Goal: Navigation & Orientation: Find specific page/section

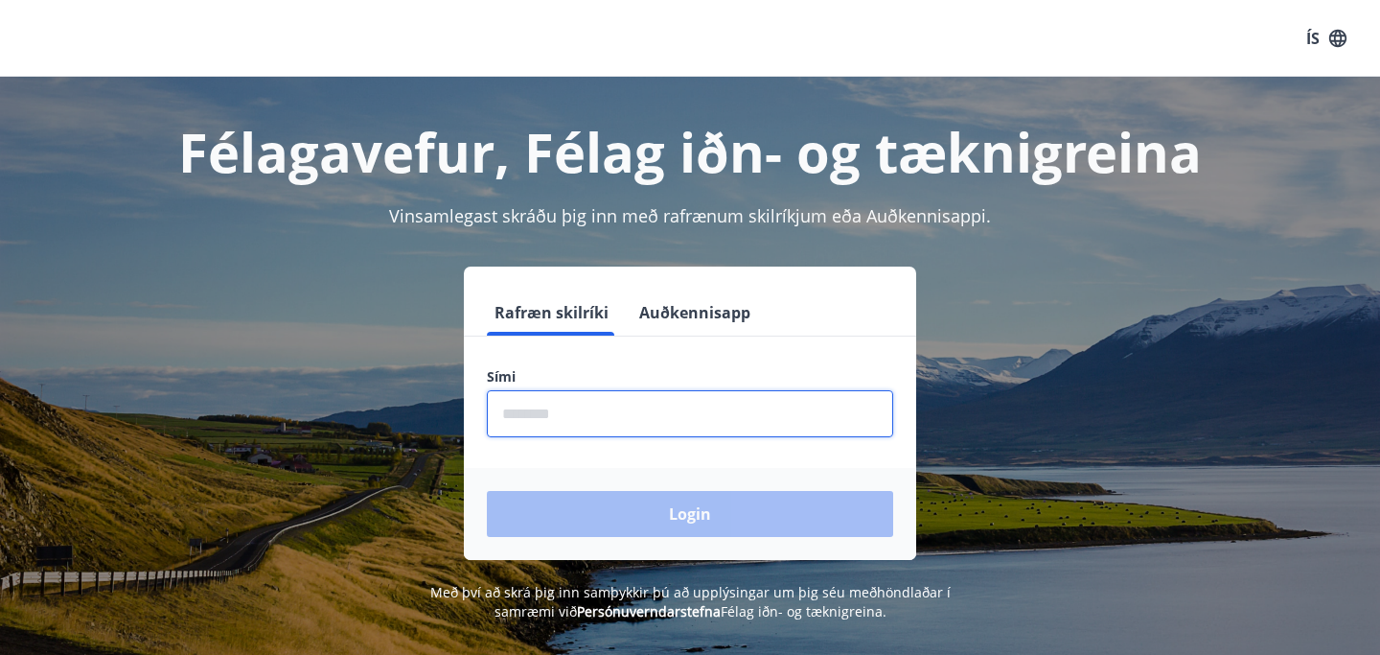
click at [558, 411] on input "phone" at bounding box center [690, 413] width 406 height 47
type input "********"
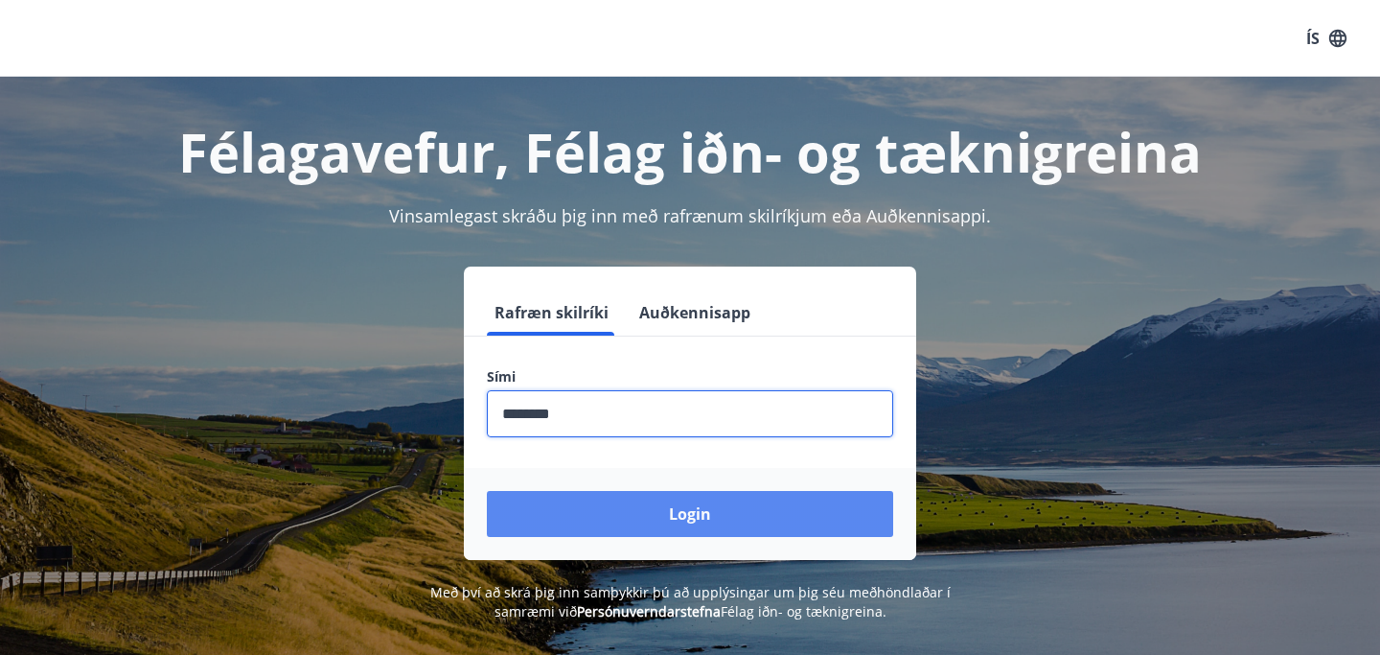
click at [637, 510] on button "Login" at bounding box center [690, 514] width 406 height 46
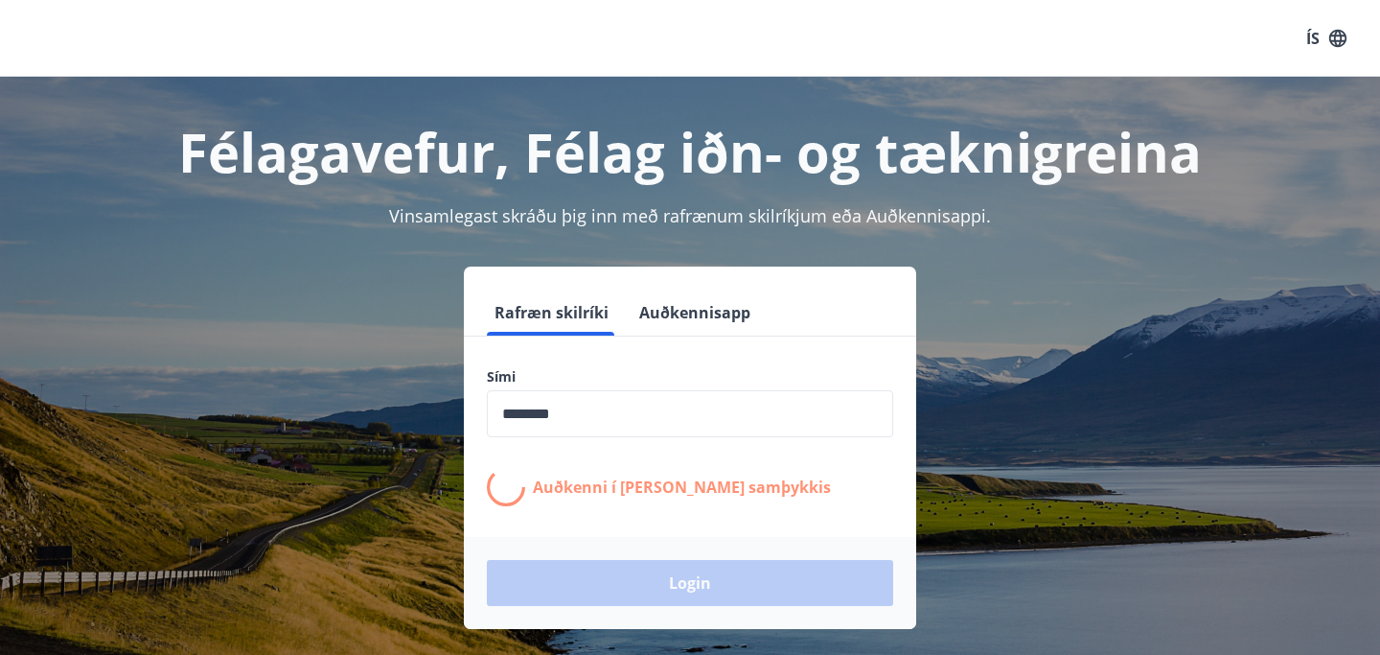
click at [637, 510] on form "Rafræn skilríki Auðkennisapp Sími ​ Auðkenni í [PERSON_NAME] samþykkis Login" at bounding box center [690, 458] width 452 height 339
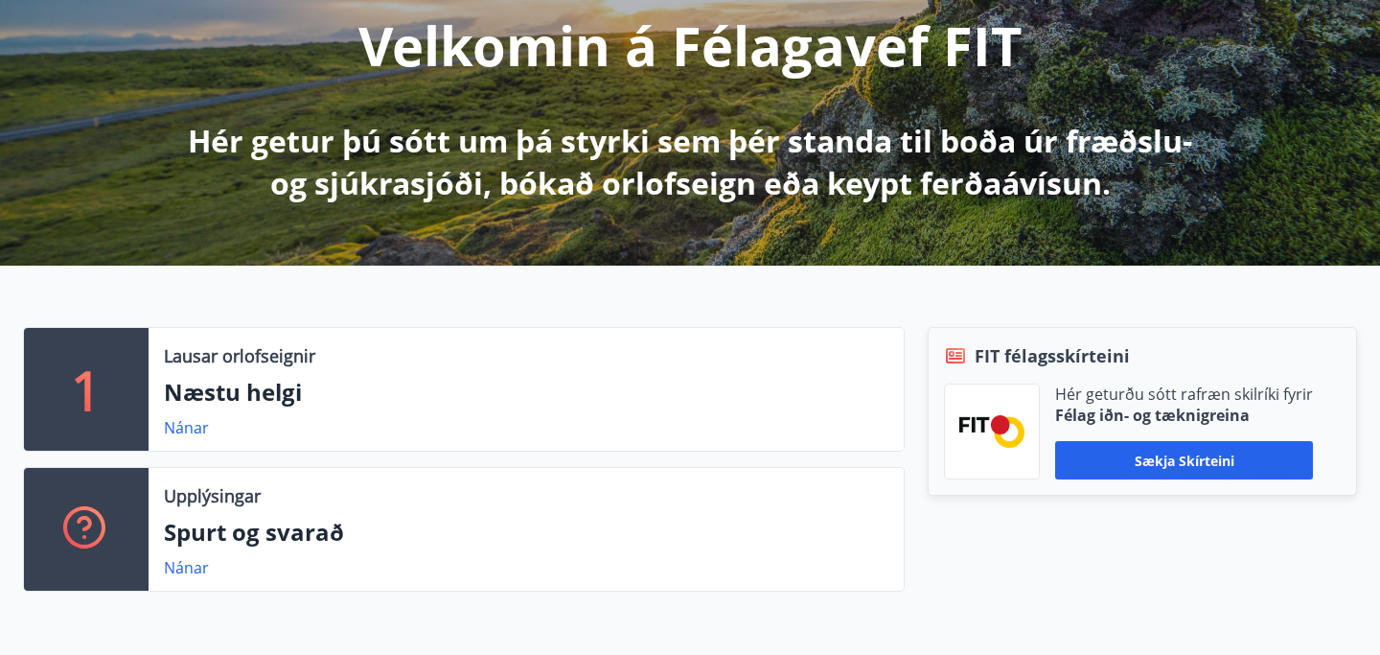
scroll to position [269, 0]
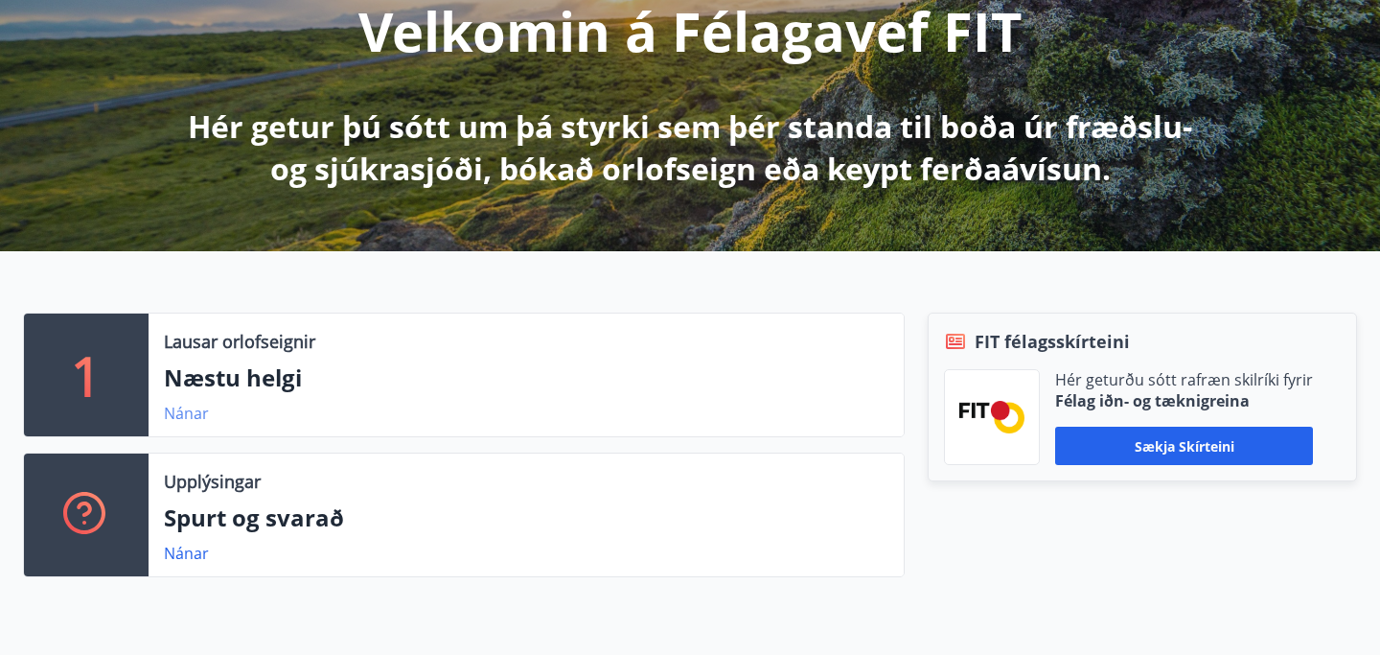
click at [191, 416] on link "Nánar" at bounding box center [186, 413] width 45 height 21
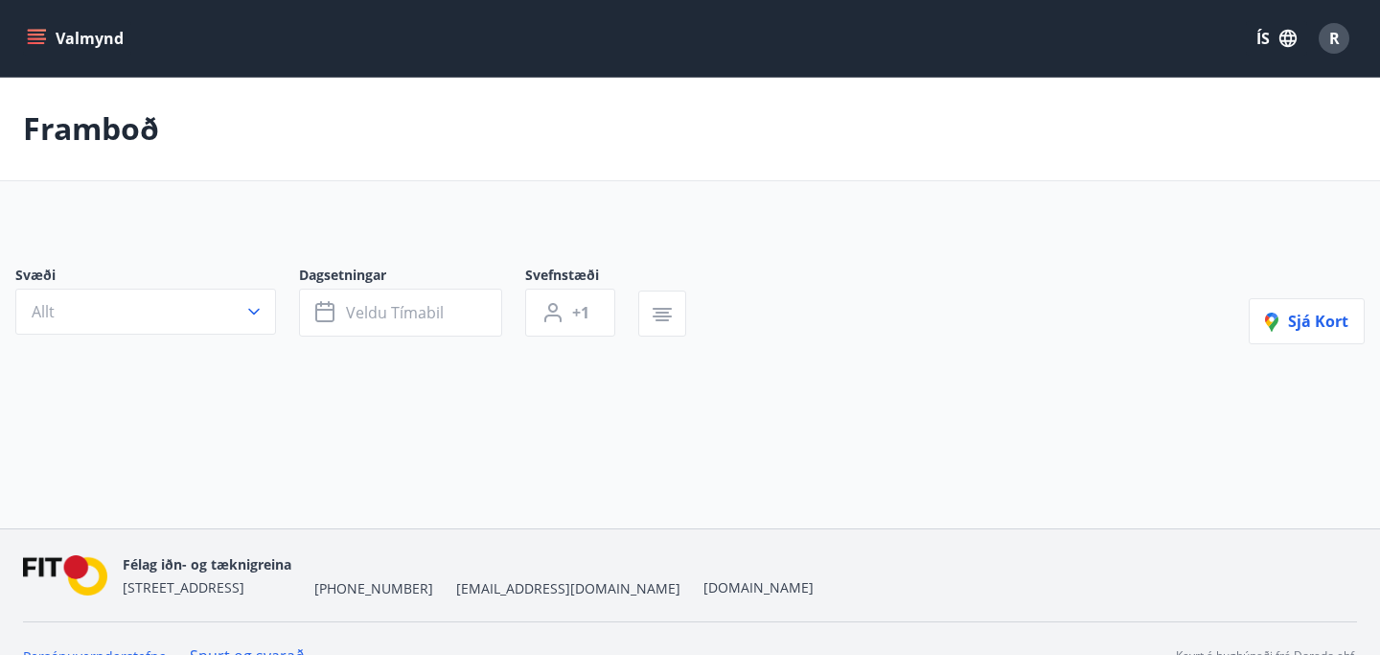
type input "*"
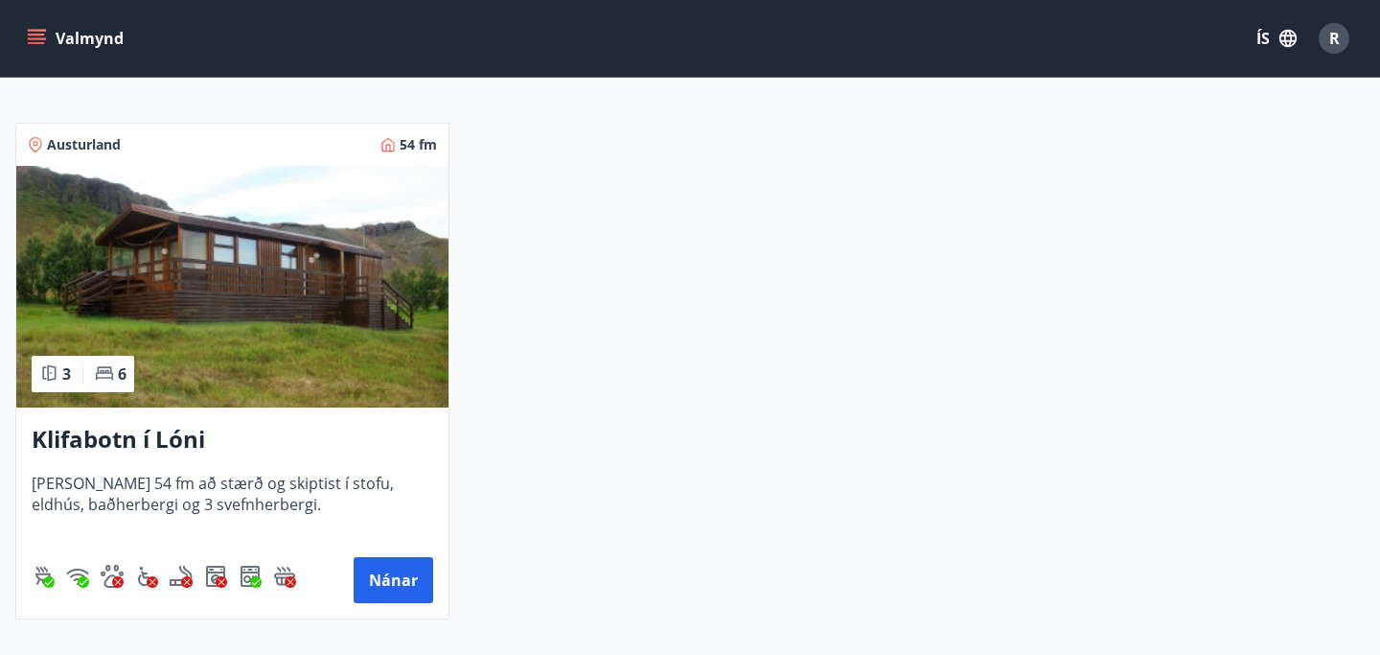
scroll to position [368, 0]
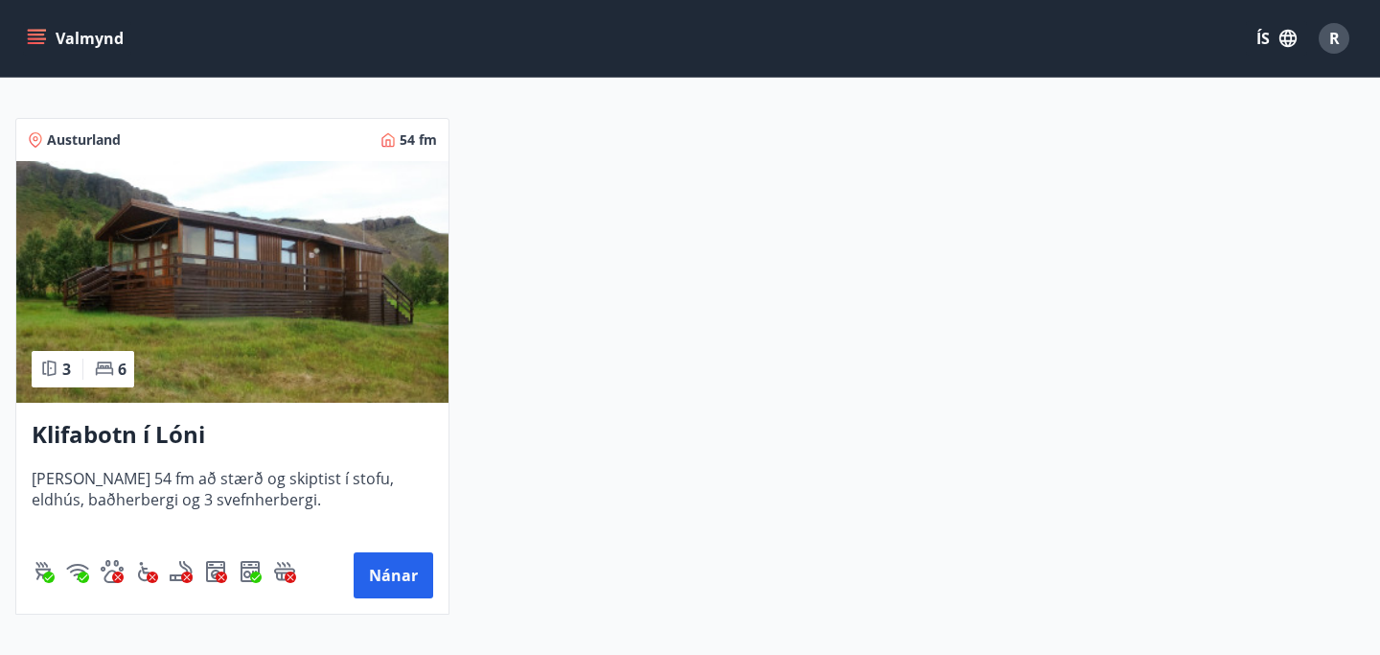
click at [235, 263] on img at bounding box center [232, 282] width 432 height 242
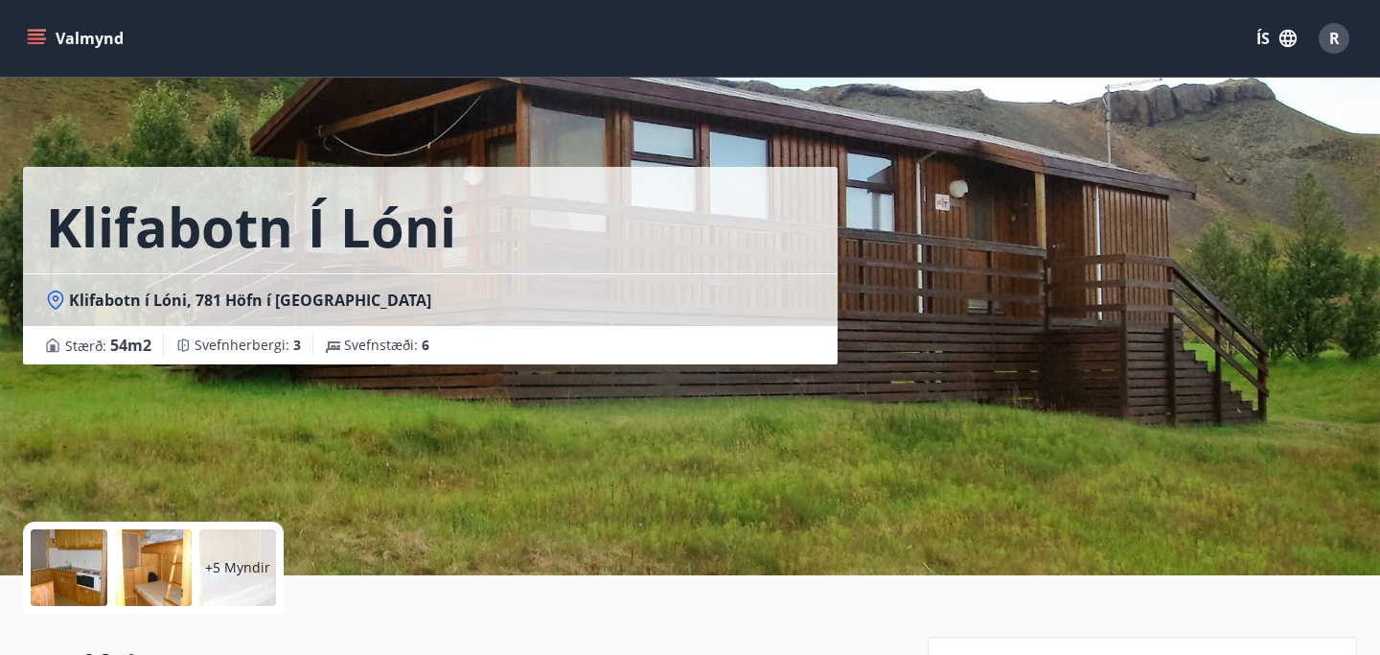
click at [1357, 354] on div "Klifabotn í Lóni Klifabotn í Lóni, 781 Höfn í Hornafirði Stærð : 54 m2 Svefnher…" at bounding box center [690, 287] width 1380 height 575
click at [1005, 323] on div "Klifabotn í Lóni Klifabotn í Lóni, 781 Höfn í Hornafirði Stærð : 54 m2 Svefnher…" at bounding box center [690, 287] width 1334 height 575
click at [186, 567] on div at bounding box center [153, 567] width 77 height 77
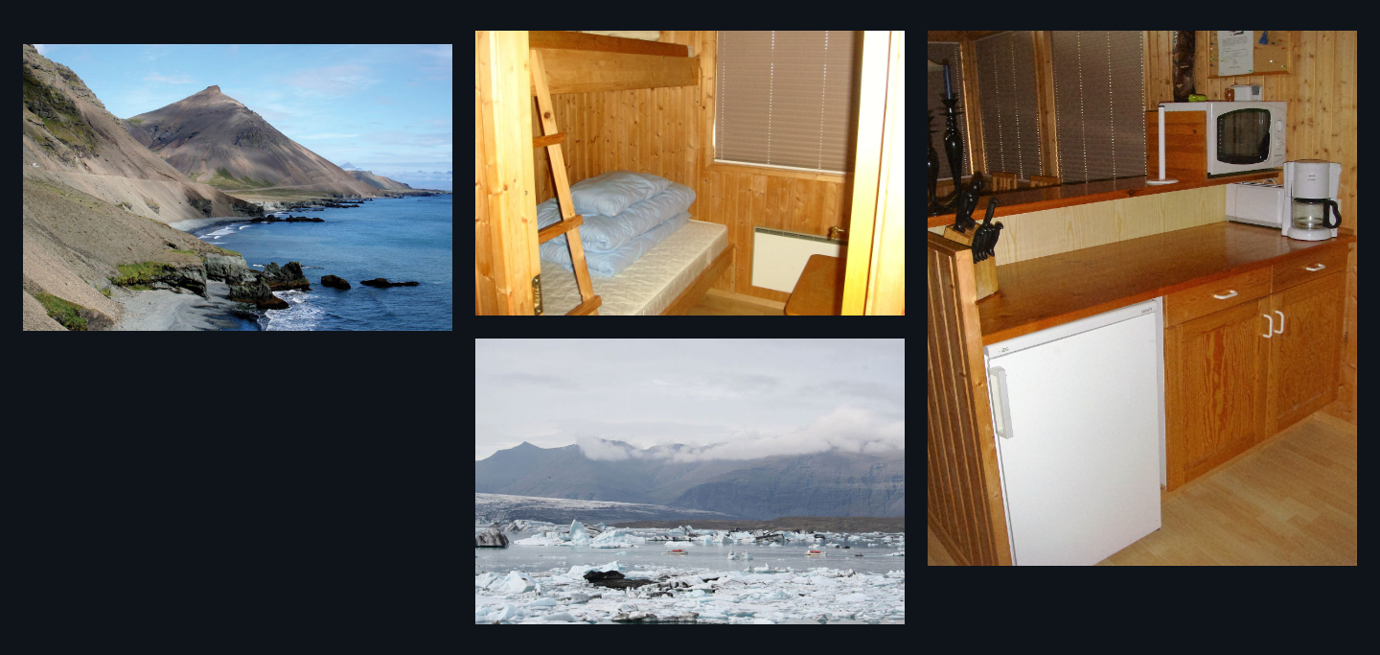
scroll to position [1061, 0]
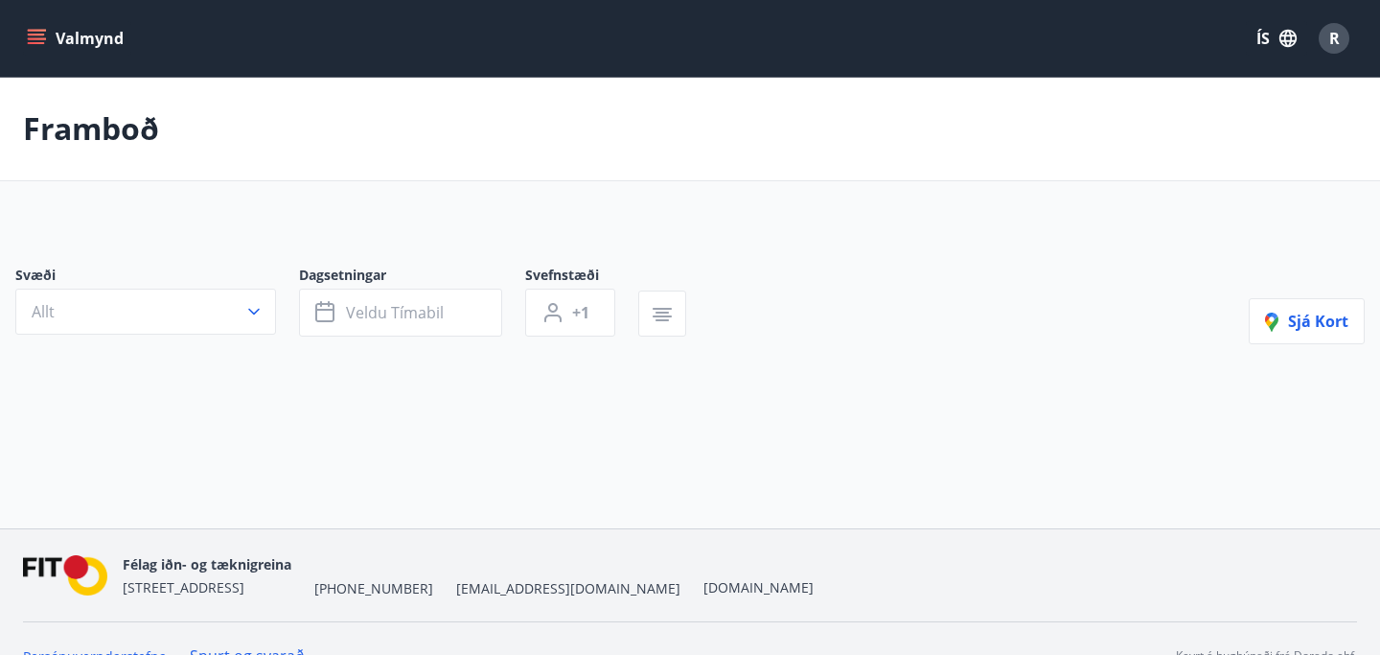
type input "*"
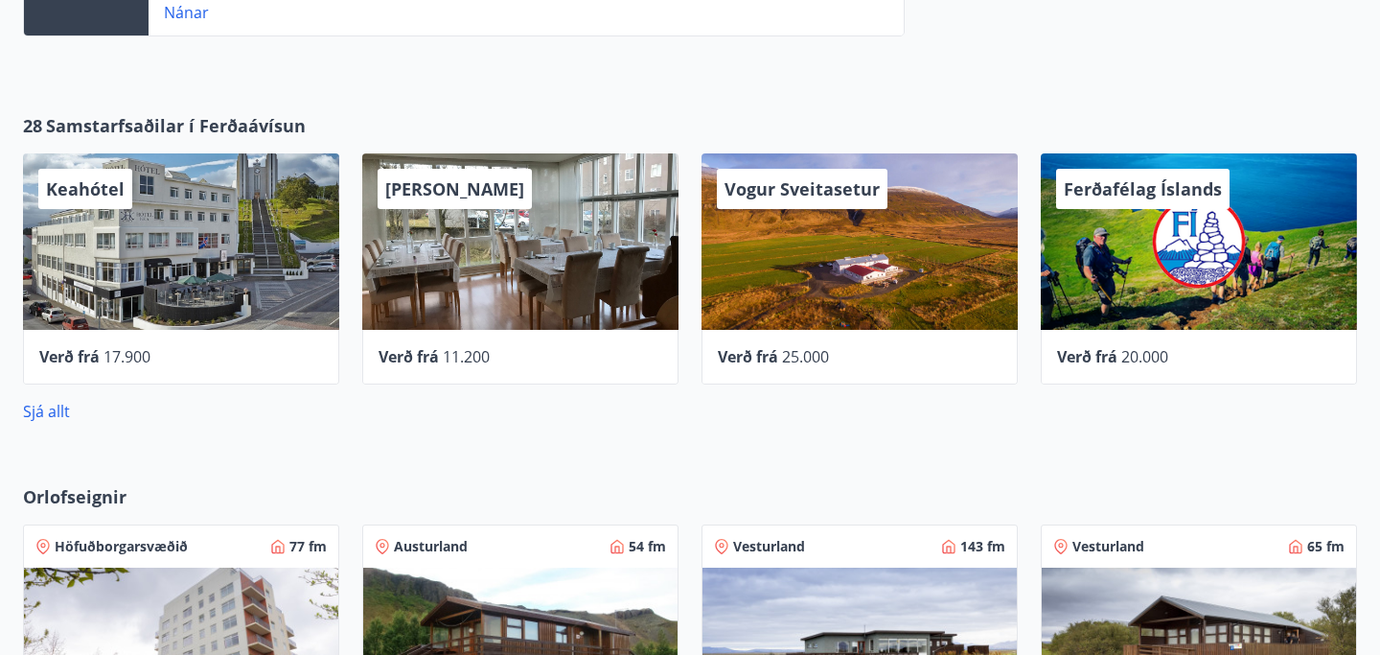
scroll to position [809, 0]
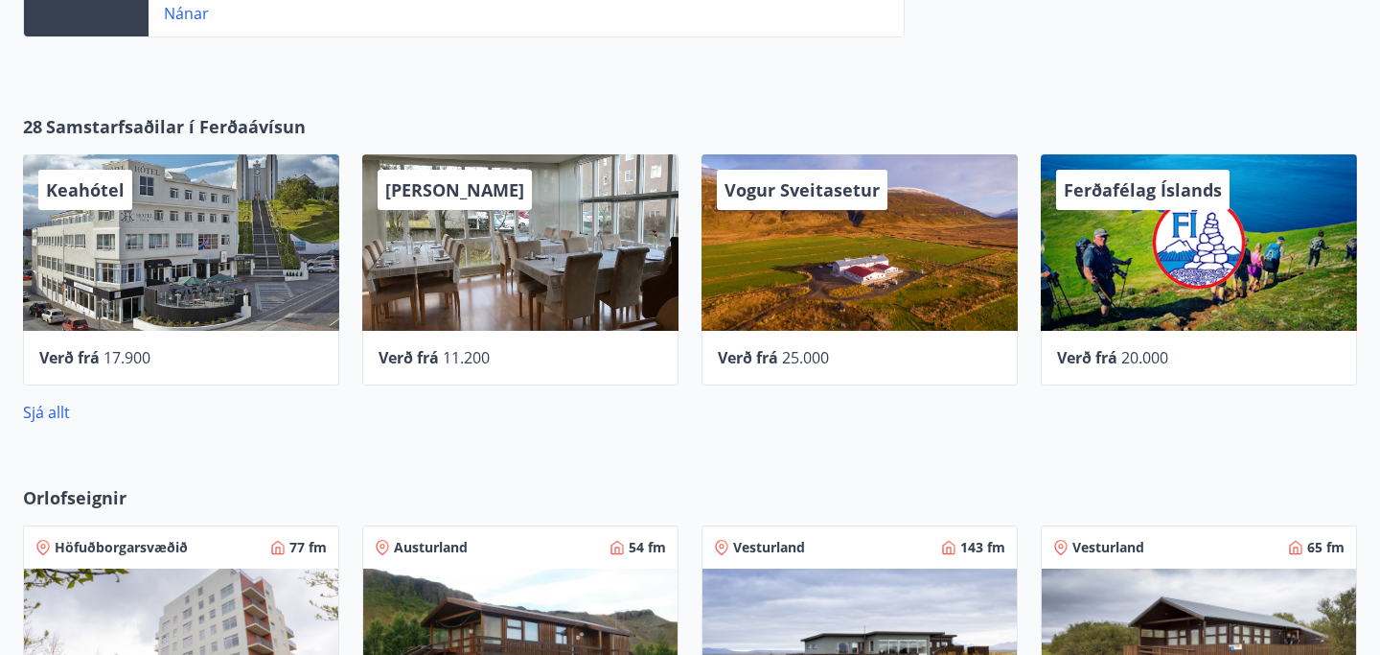
click at [142, 238] on div "Keahótel" at bounding box center [181, 242] width 316 height 176
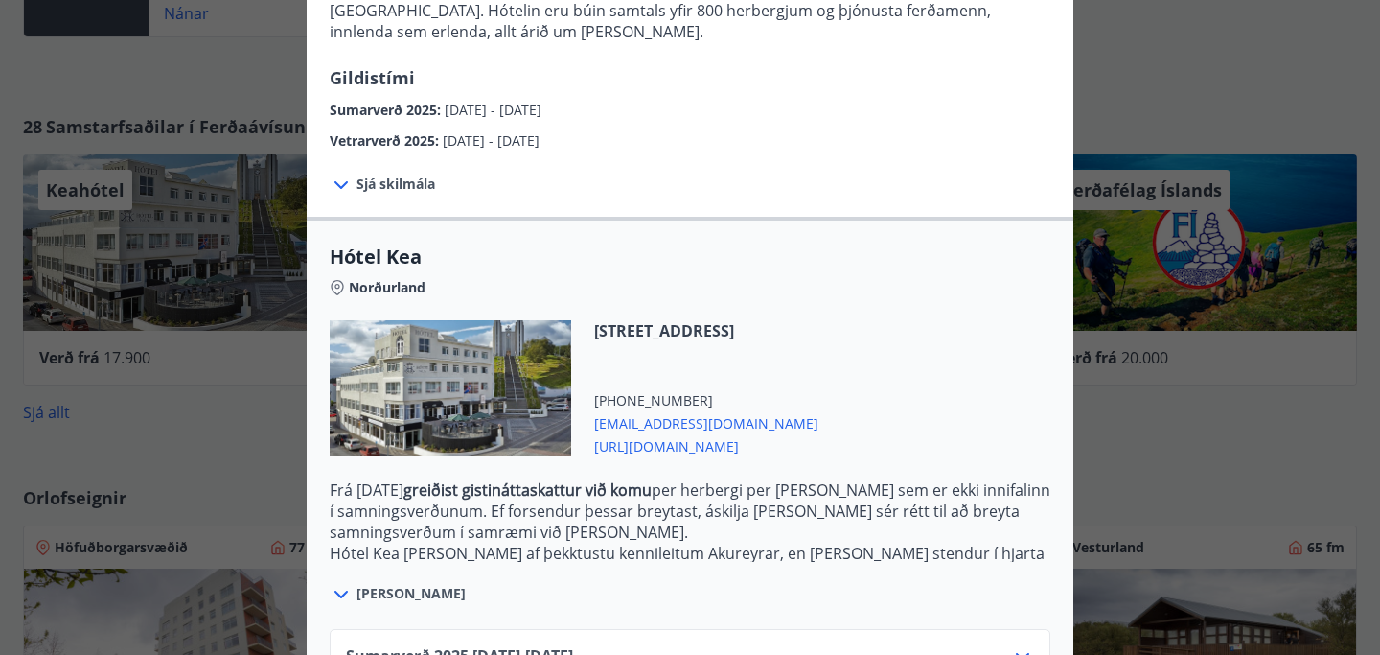
scroll to position [403, 0]
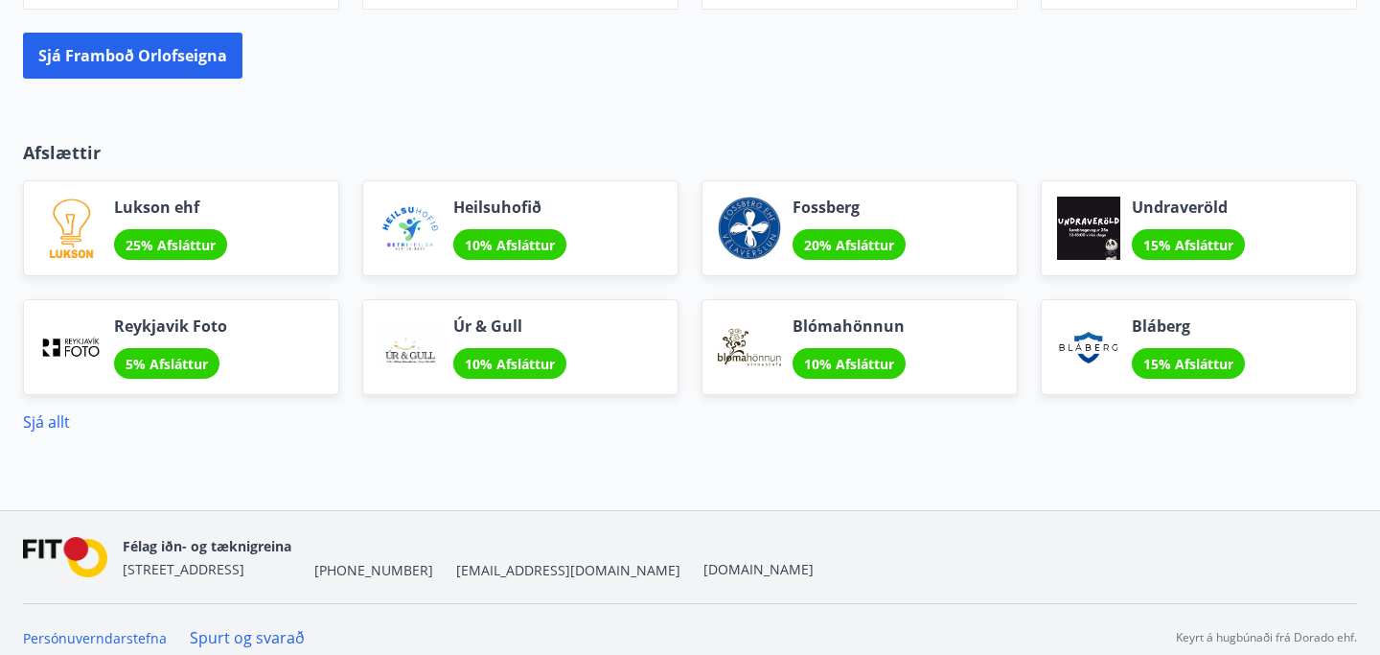
scroll to position [1662, 0]
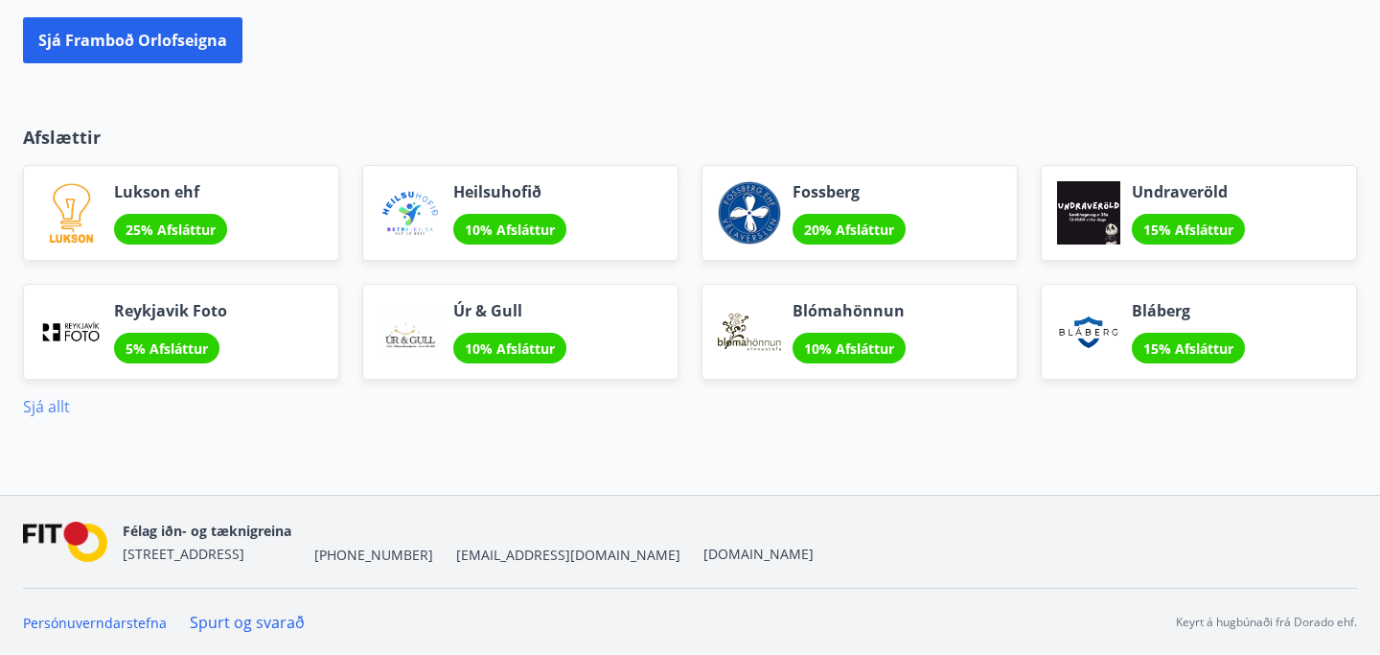
click at [49, 409] on link "Sjá allt" at bounding box center [46, 406] width 47 height 21
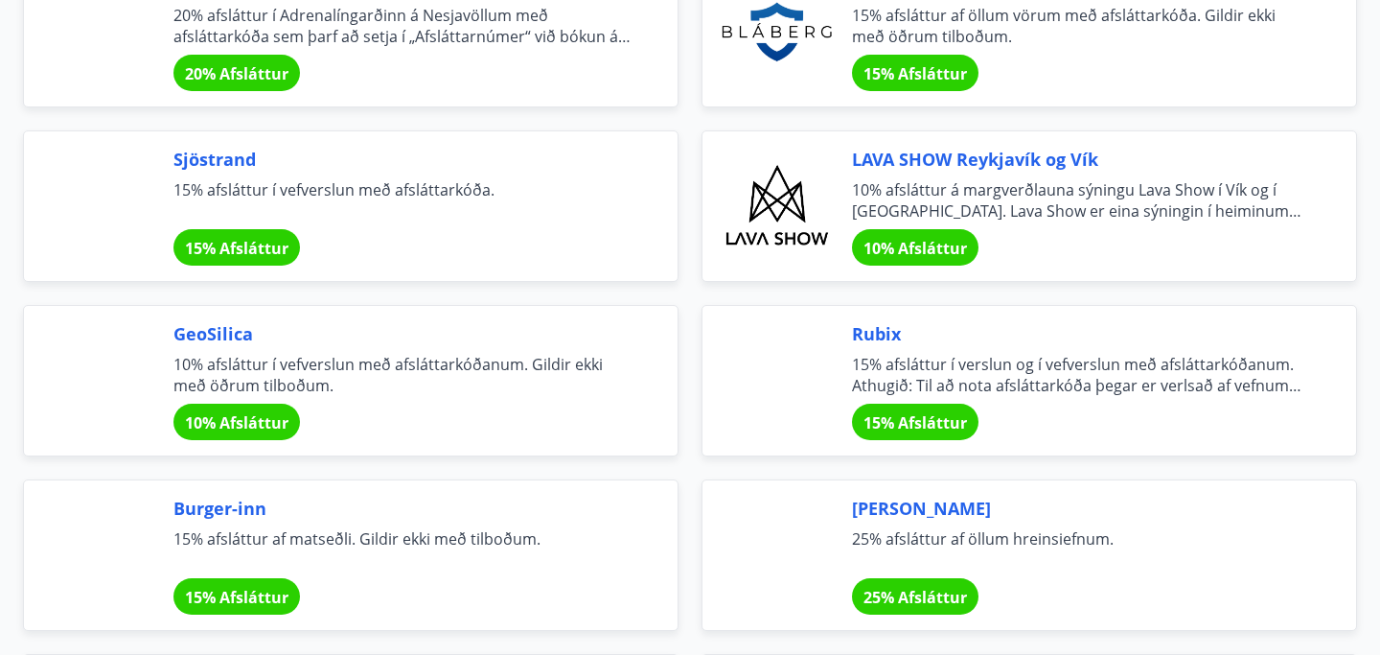
scroll to position [2392, 0]
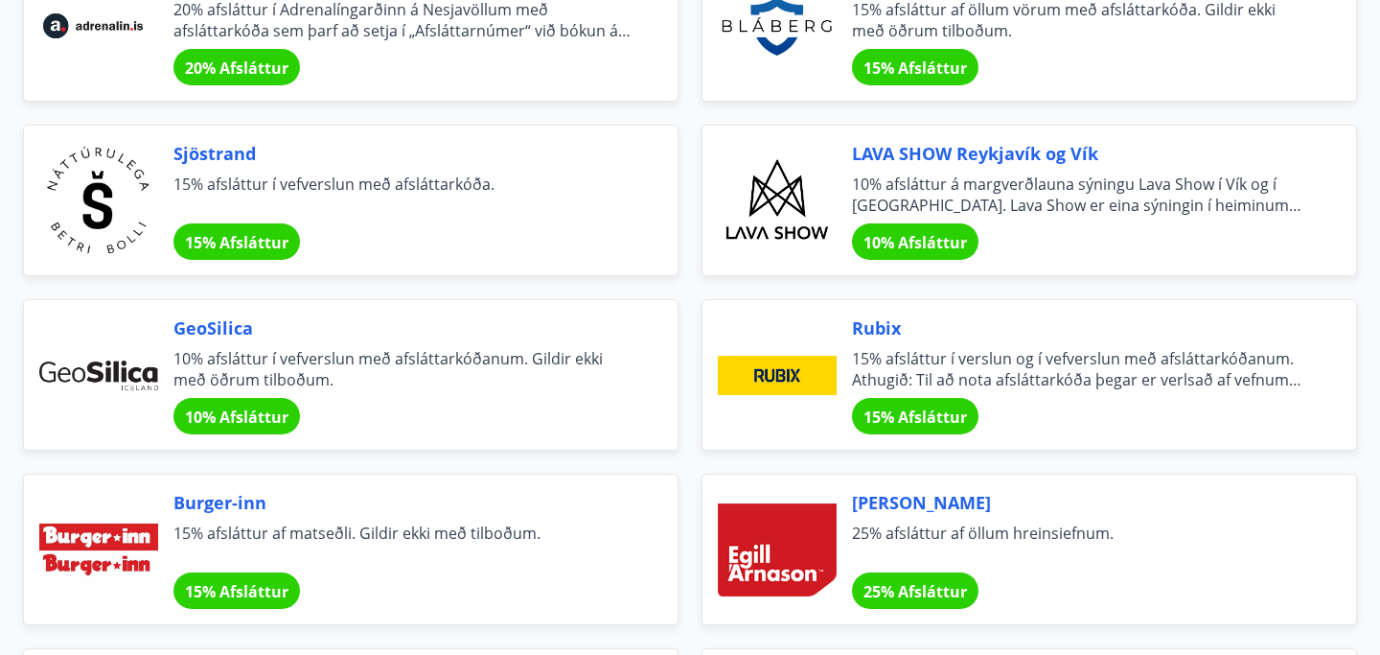
click at [214, 348] on span "10% afsláttur í vefverslun með afsláttarkóðanum. Gildir ekki með öðrum tilboðum." at bounding box center [402, 369] width 458 height 42
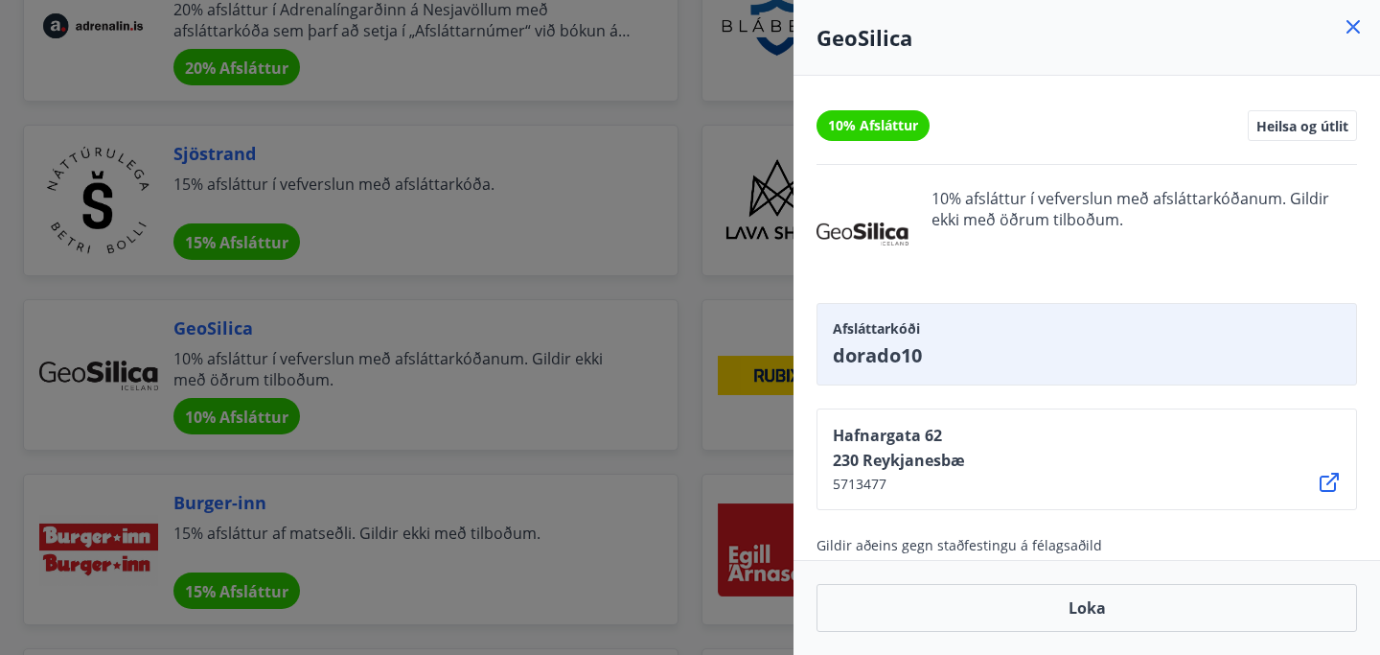
scroll to position [18, 0]
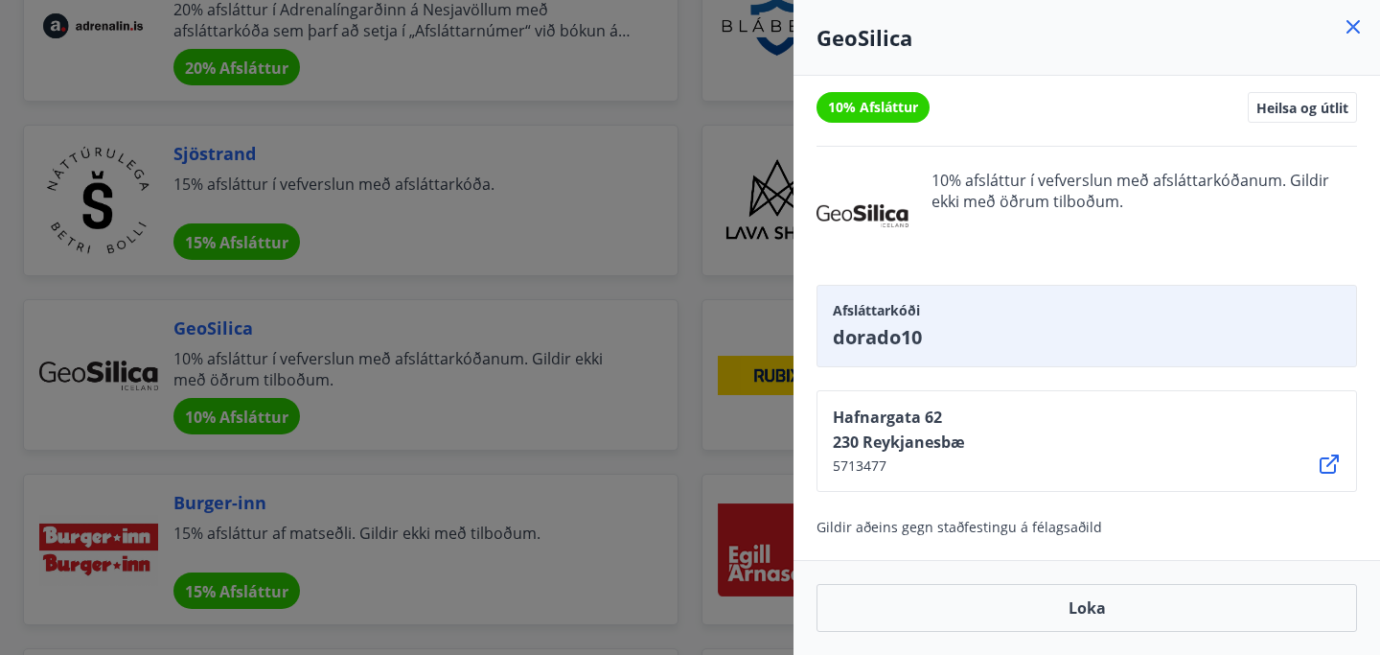
click at [1353, 25] on icon at bounding box center [1353, 26] width 13 height 13
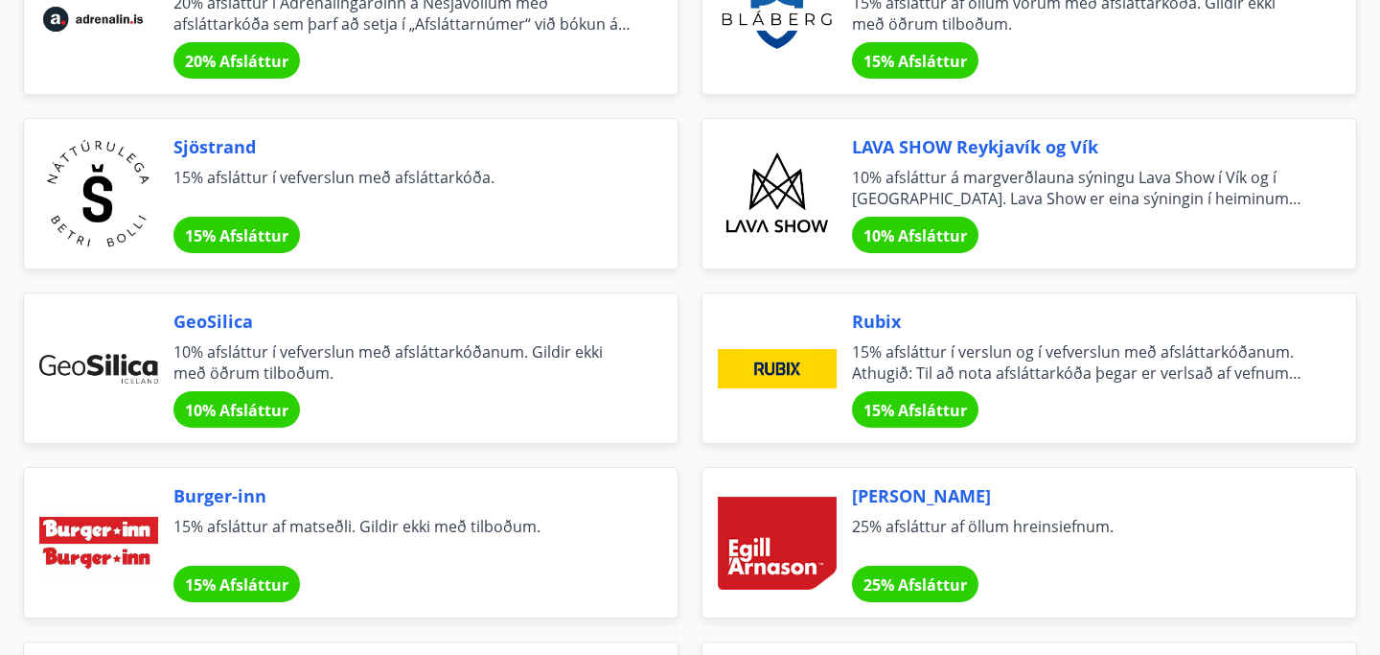
scroll to position [2390, 0]
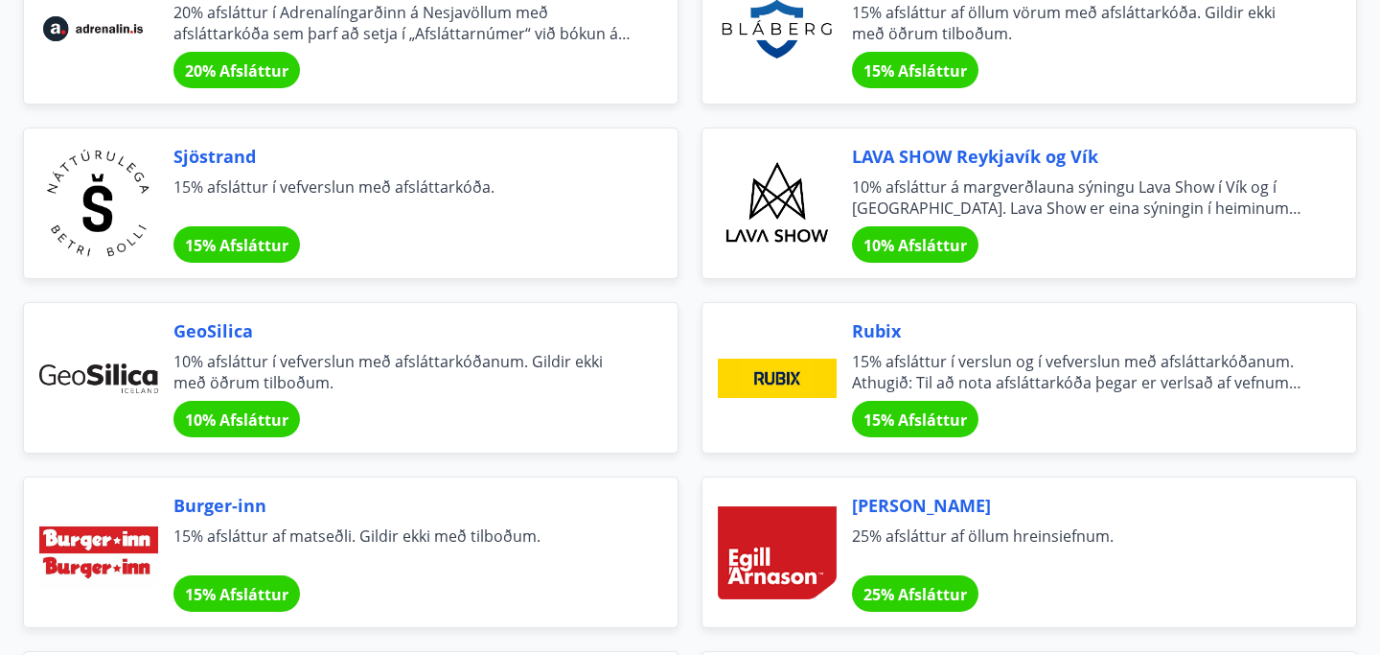
click at [535, 315] on div "GeoSilica 10% afsláttur í vefverslun með afsláttarkóðanum. Gildir ekki með öðru…" at bounding box center [351, 377] width 656 height 151
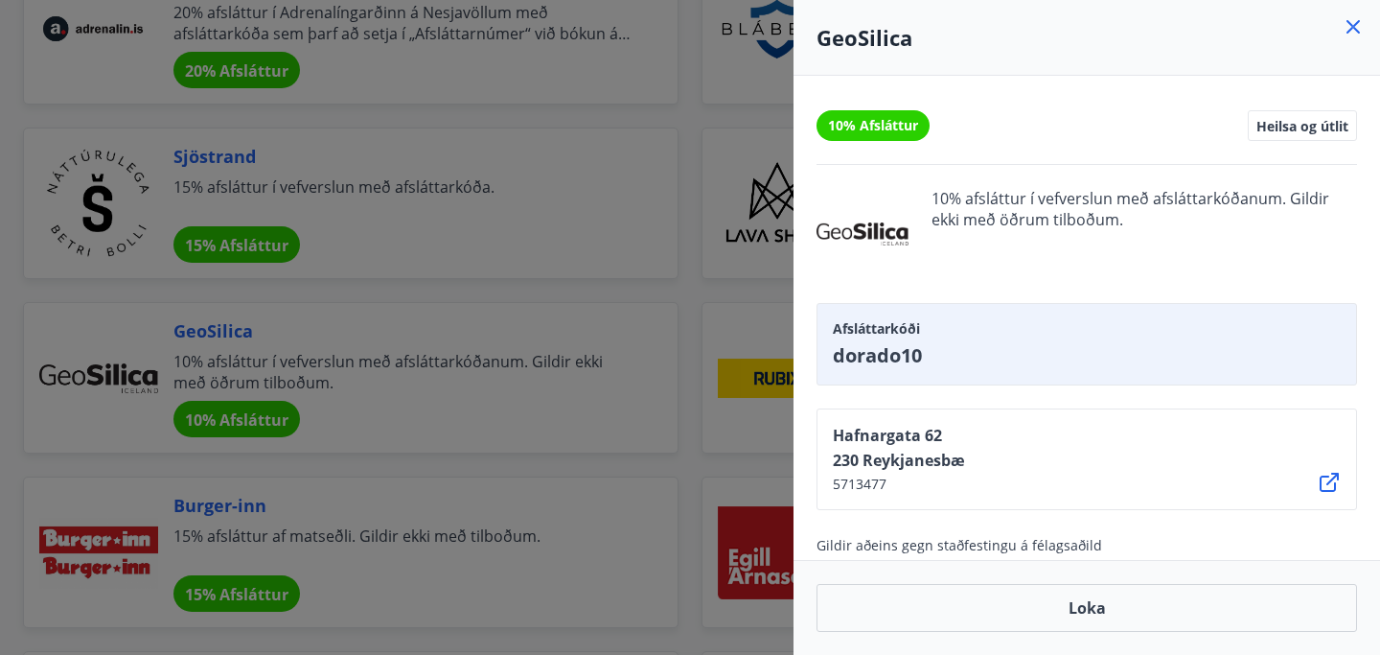
click at [1357, 22] on icon at bounding box center [1353, 26] width 13 height 13
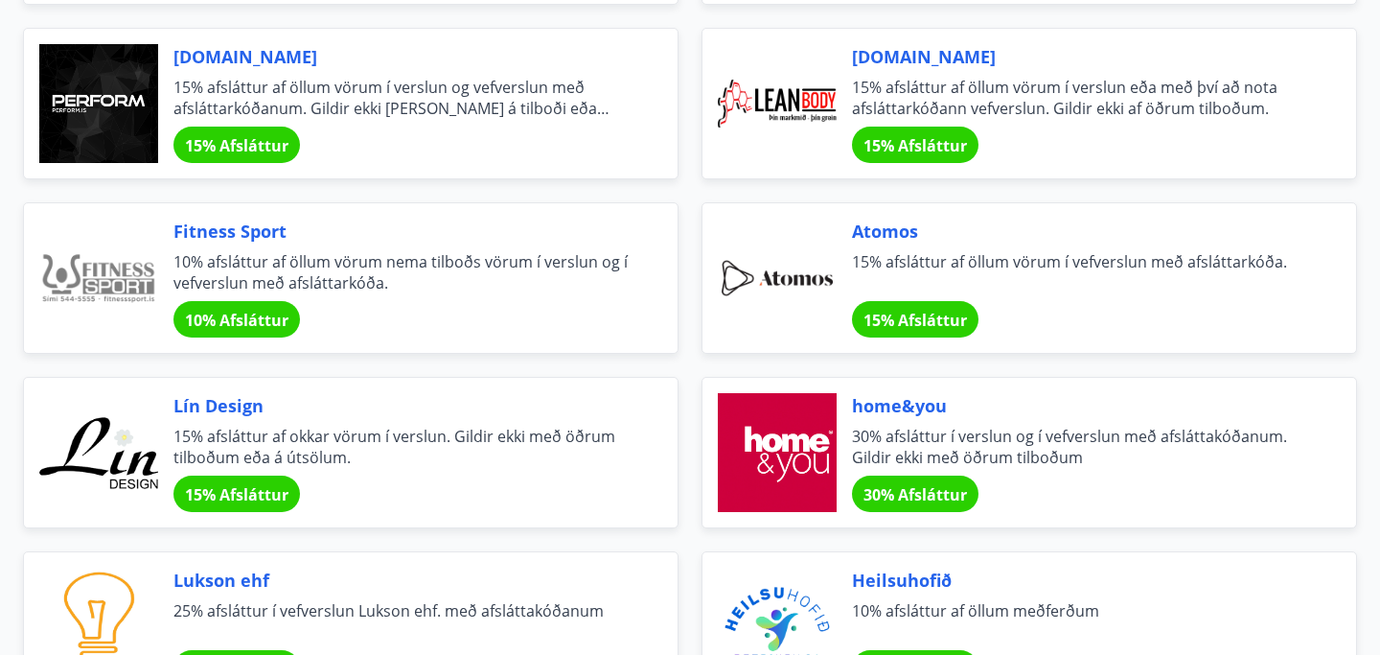
scroll to position [0, 0]
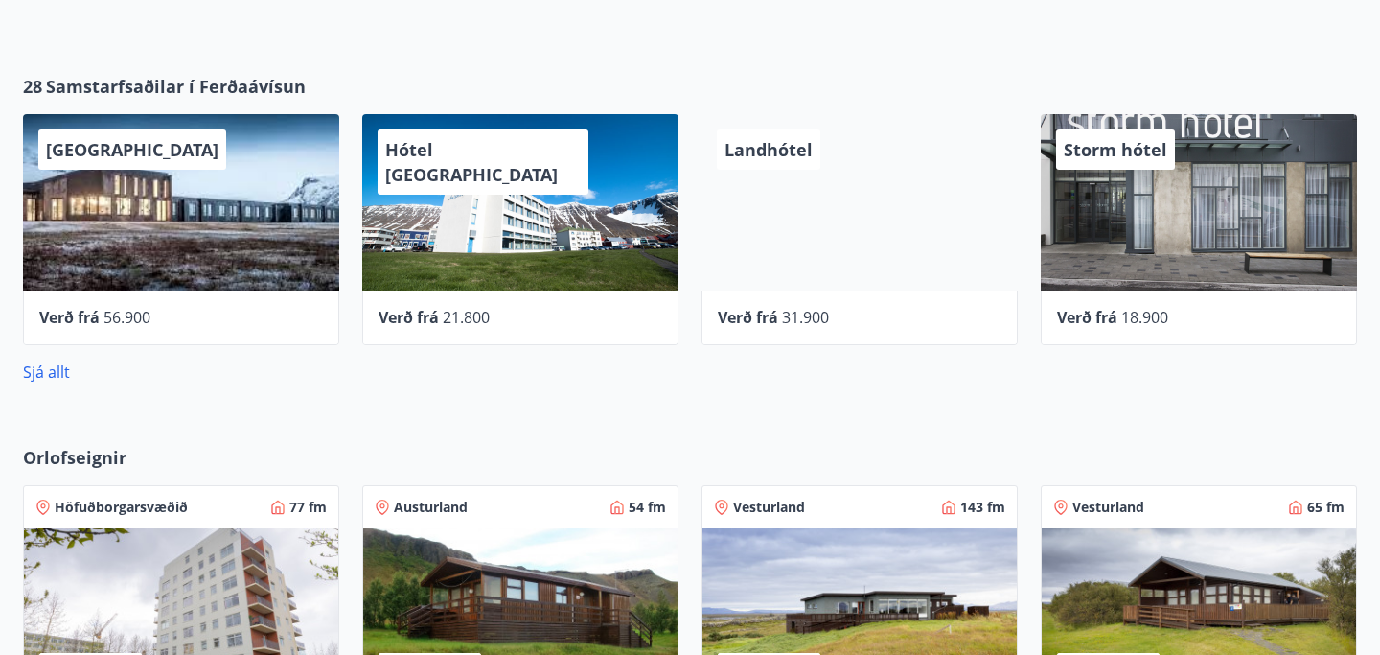
scroll to position [843, 0]
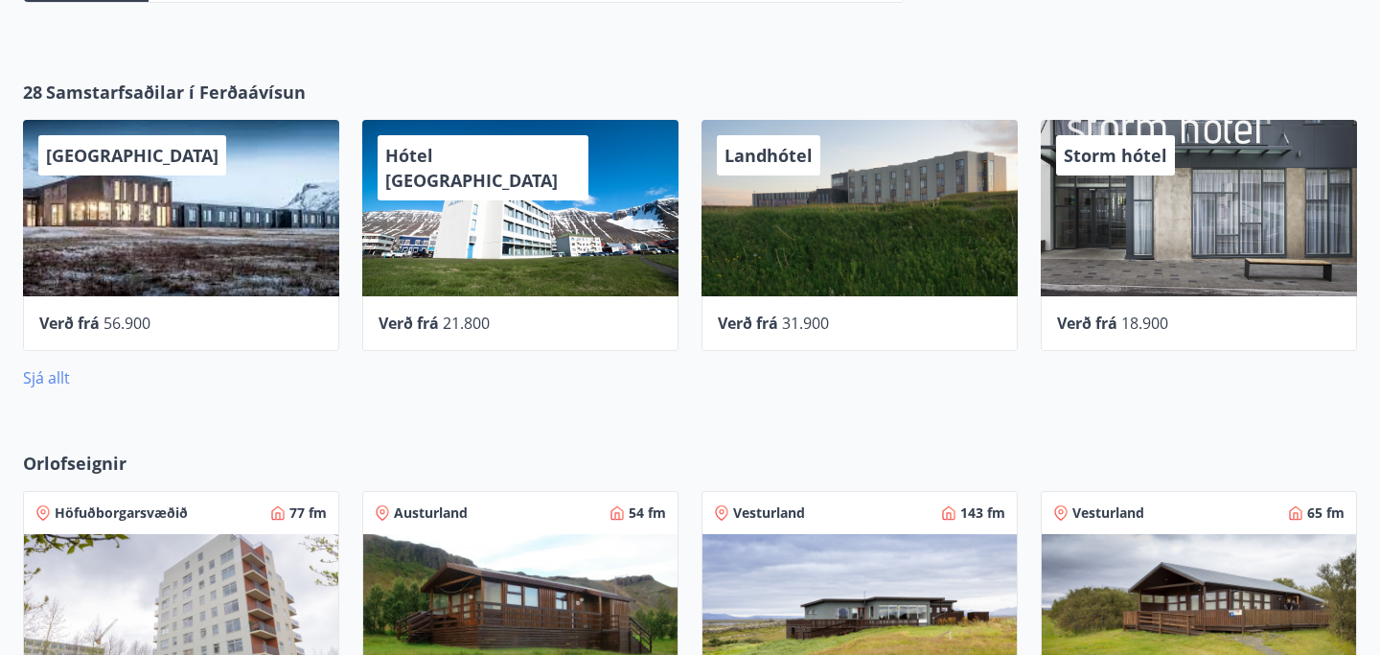
click at [60, 379] on link "Sjá allt" at bounding box center [46, 377] width 47 height 21
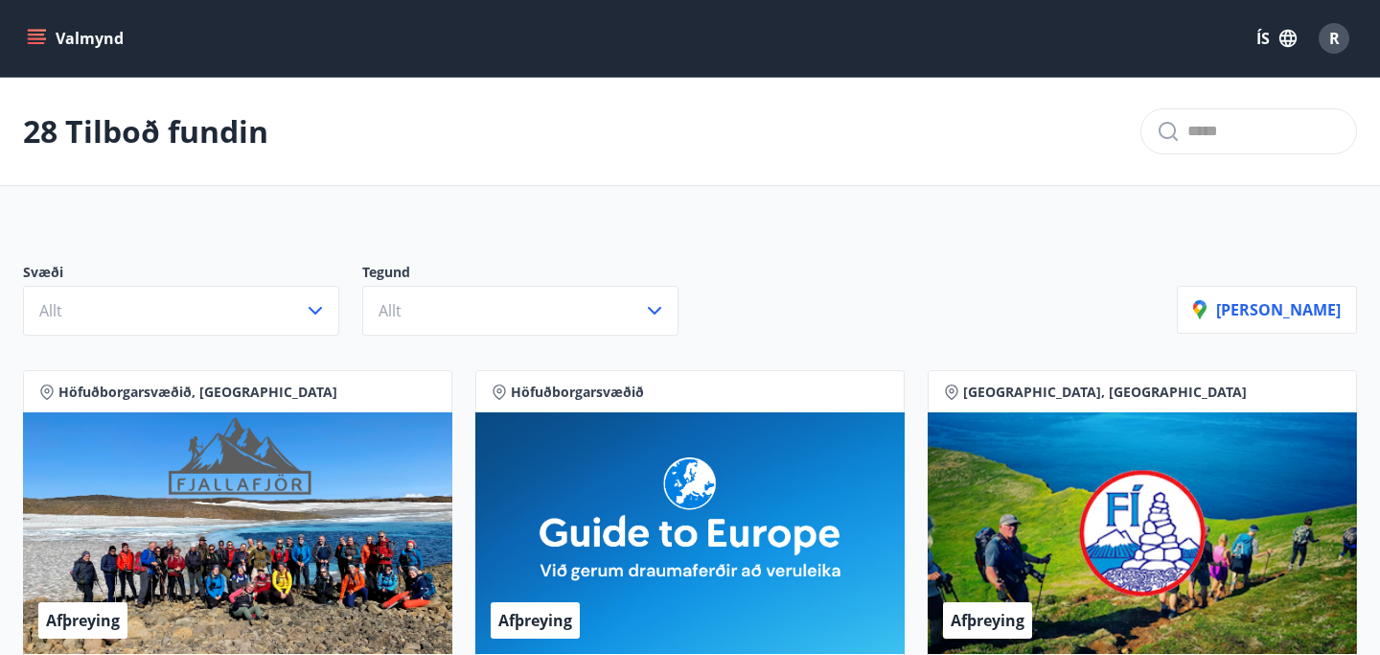
click at [35, 45] on icon "menu" at bounding box center [36, 38] width 19 height 19
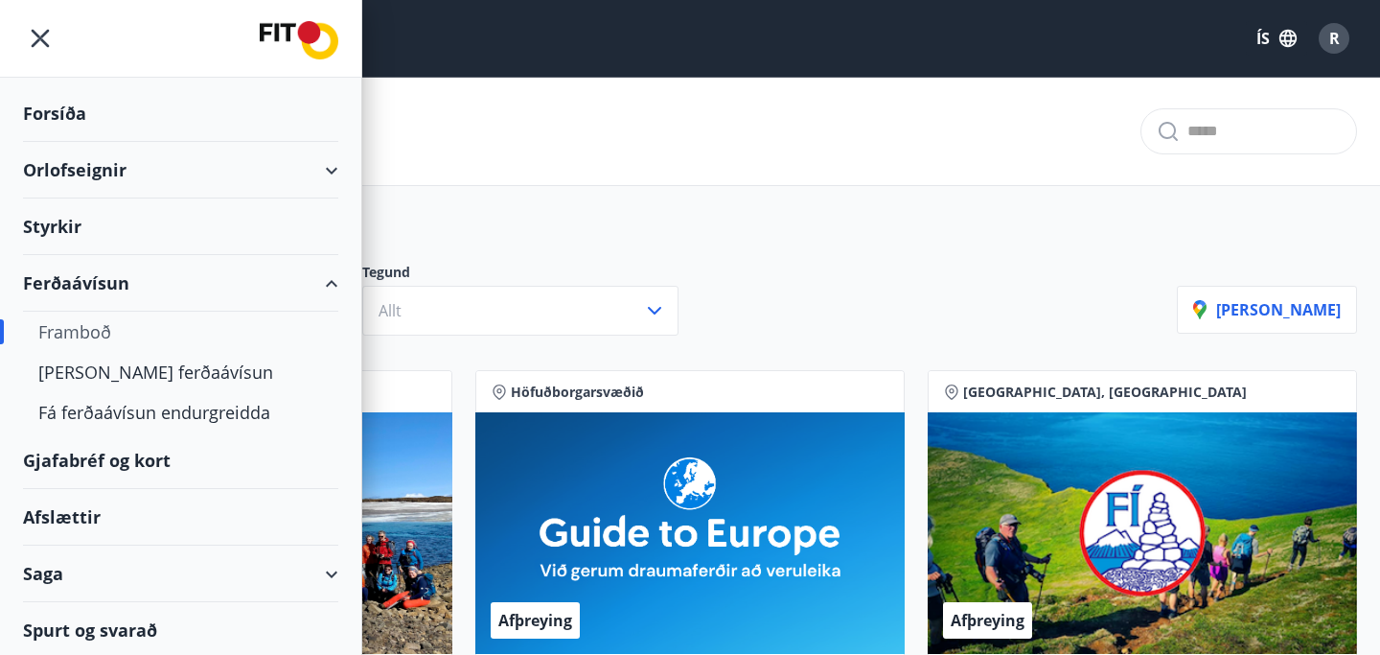
click at [49, 228] on div "Styrkir" at bounding box center [180, 226] width 315 height 57
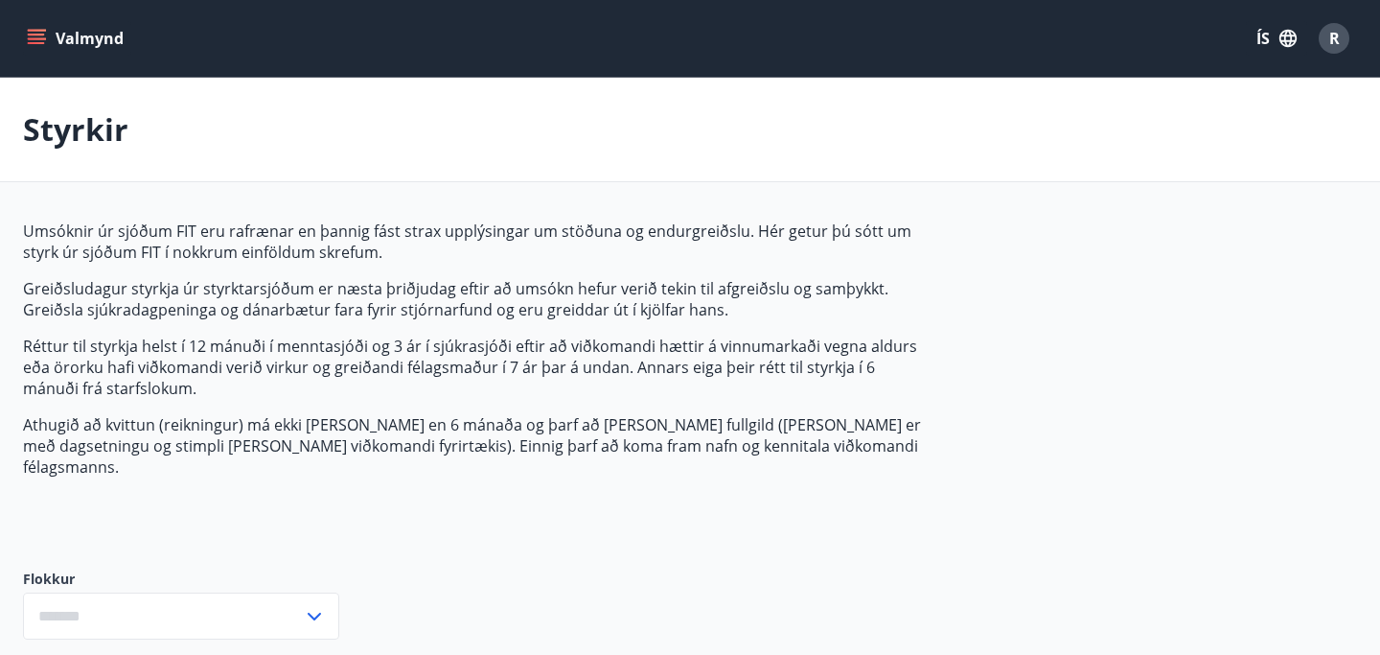
type input "***"
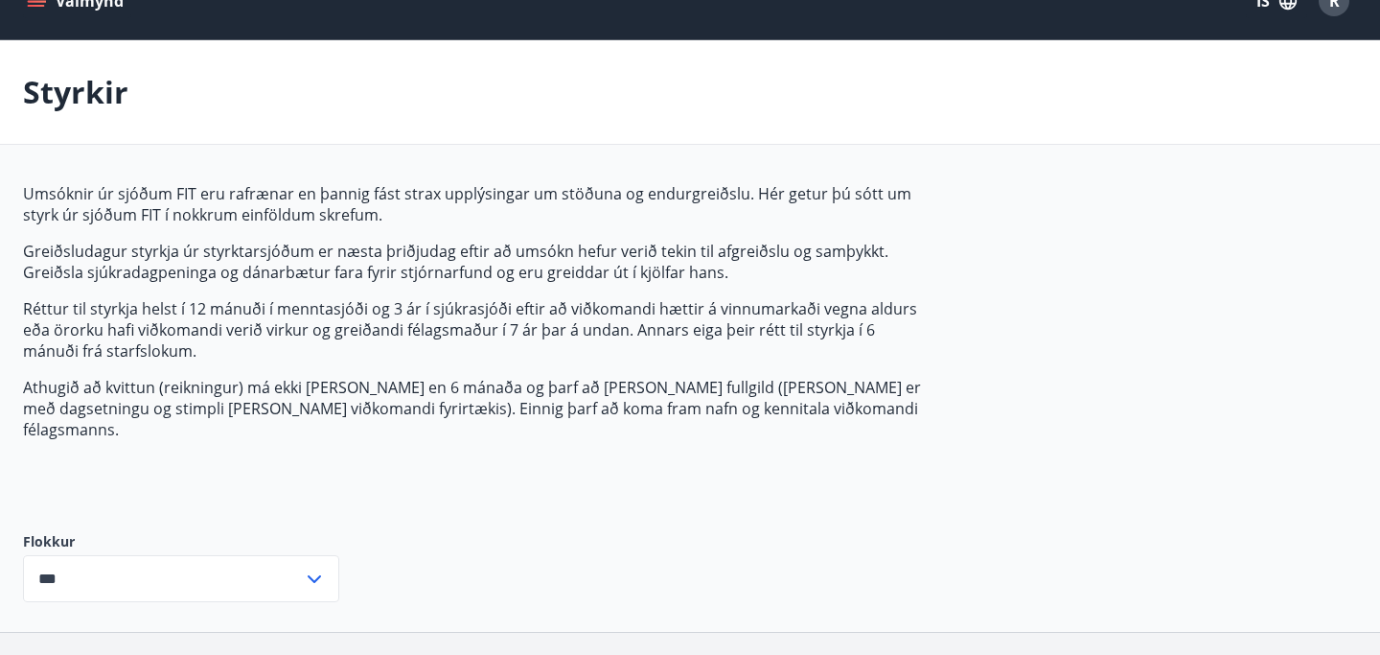
scroll to position [154, 0]
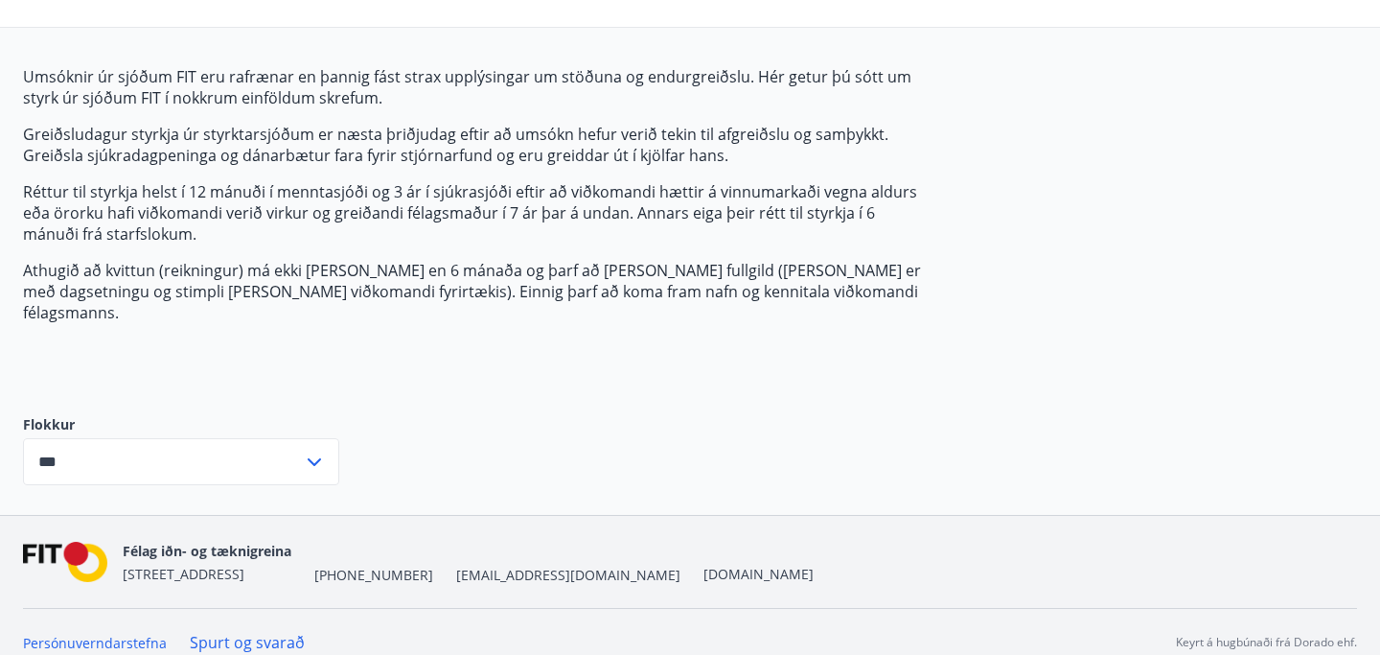
click at [318, 450] on icon at bounding box center [314, 461] width 23 height 23
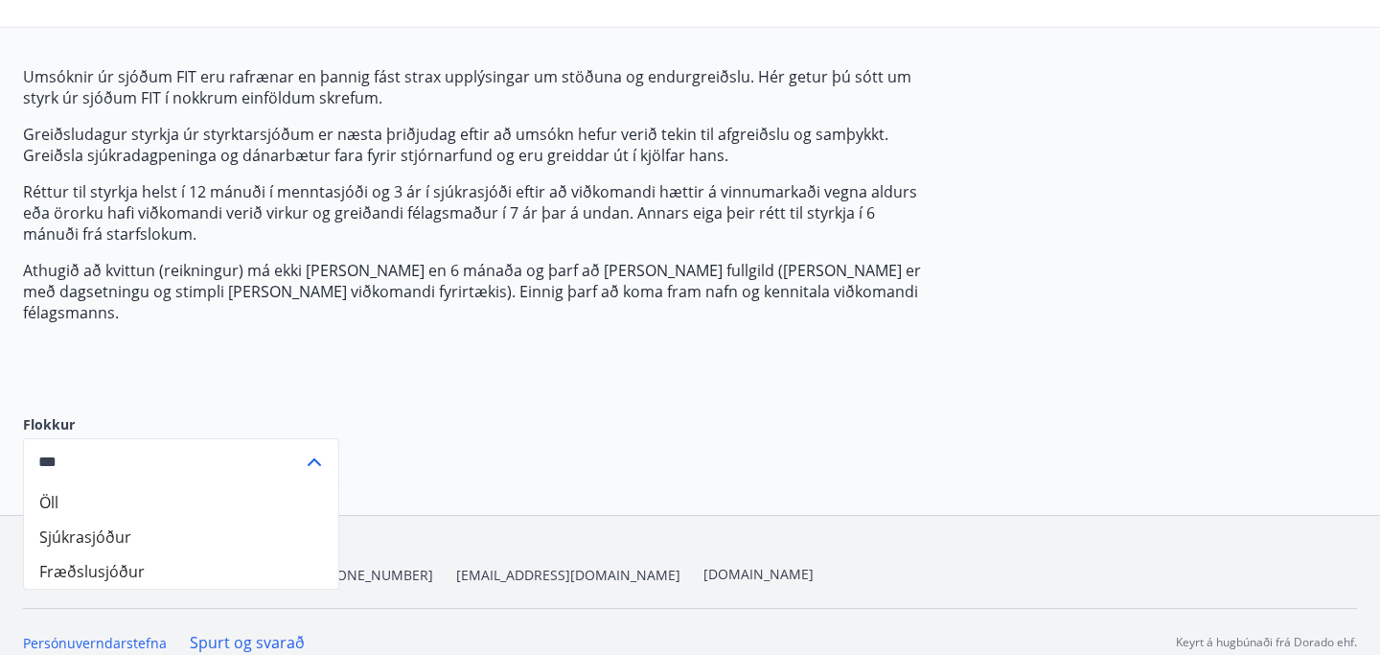
click at [469, 377] on div "Umsóknir úr sjóðum FIT eru rafrænar en þannig fást strax upplýsingar um stöðuna…" at bounding box center [690, 290] width 1334 height 449
click at [184, 384] on div "Flokkur Öll Sjúkrasjóður Fræðslusjóður *** ​" at bounding box center [181, 449] width 316 height 130
click at [321, 450] on icon at bounding box center [314, 461] width 23 height 23
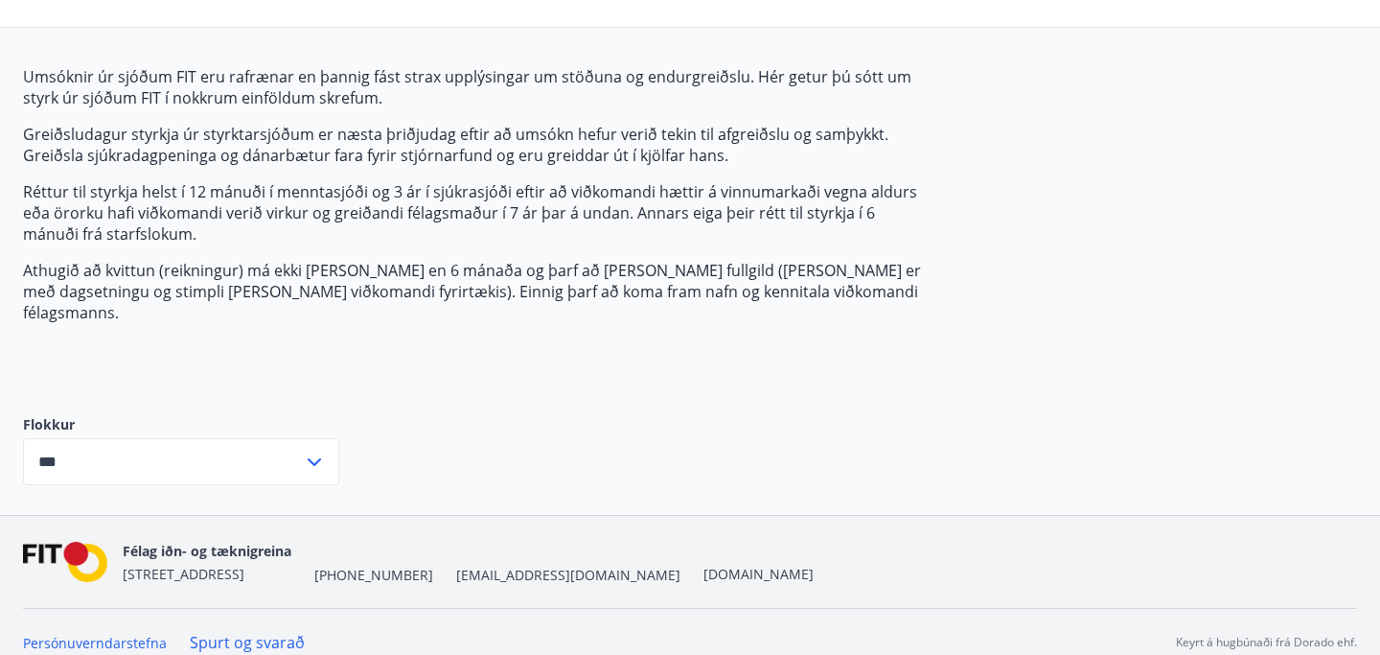
scroll to position [0, 0]
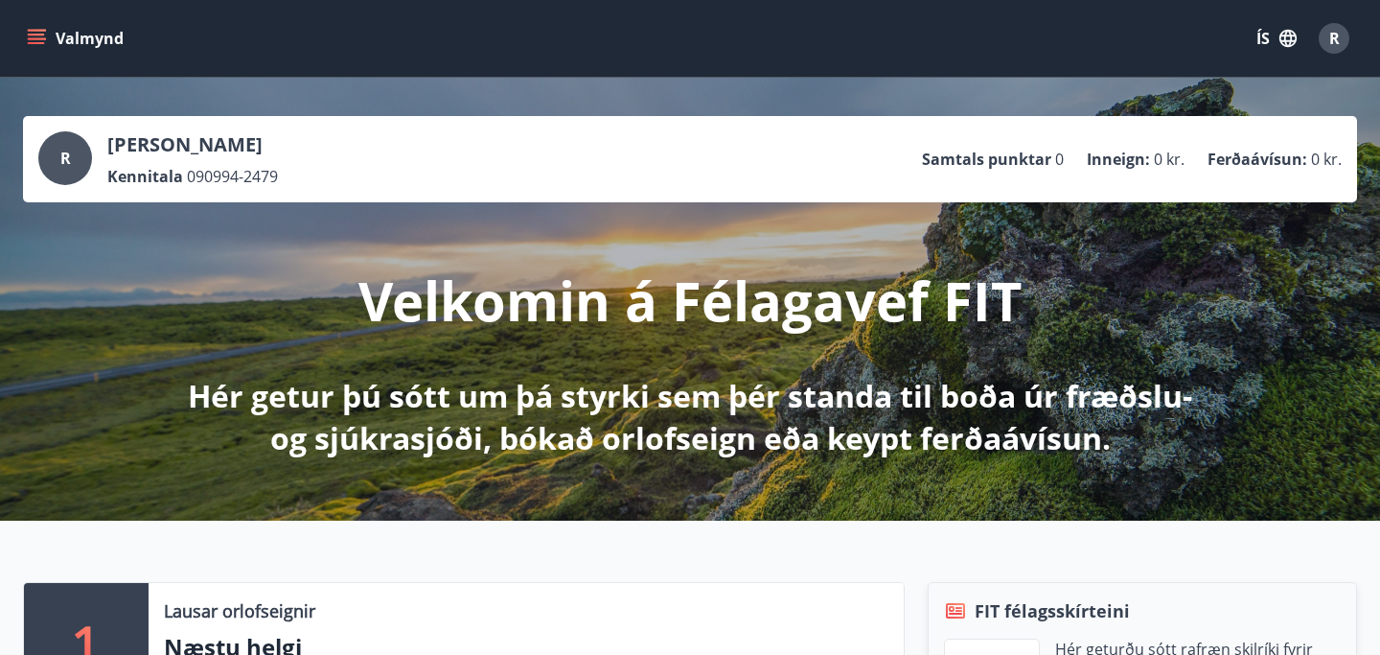
click at [81, 50] on button "Valmynd" at bounding box center [77, 38] width 108 height 35
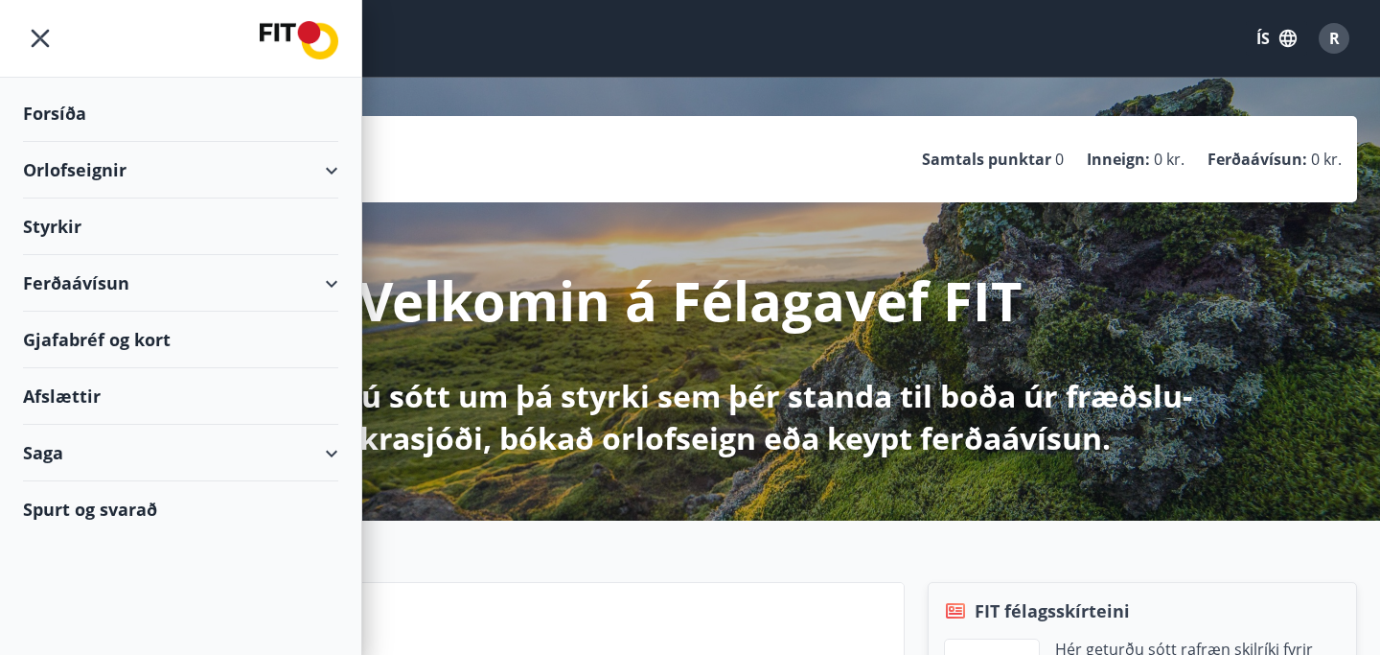
click at [73, 522] on div "Spurt og svarað" at bounding box center [180, 509] width 315 height 56
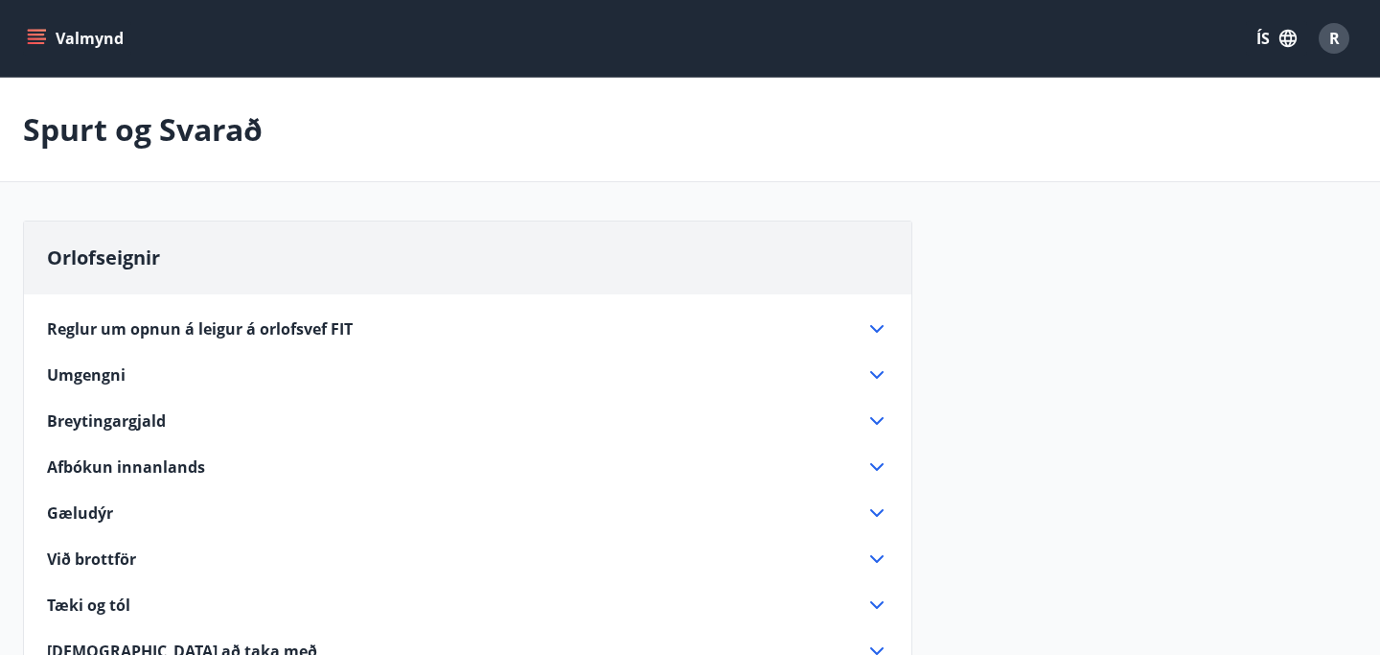
click at [55, 43] on button "Valmynd" at bounding box center [77, 38] width 108 height 35
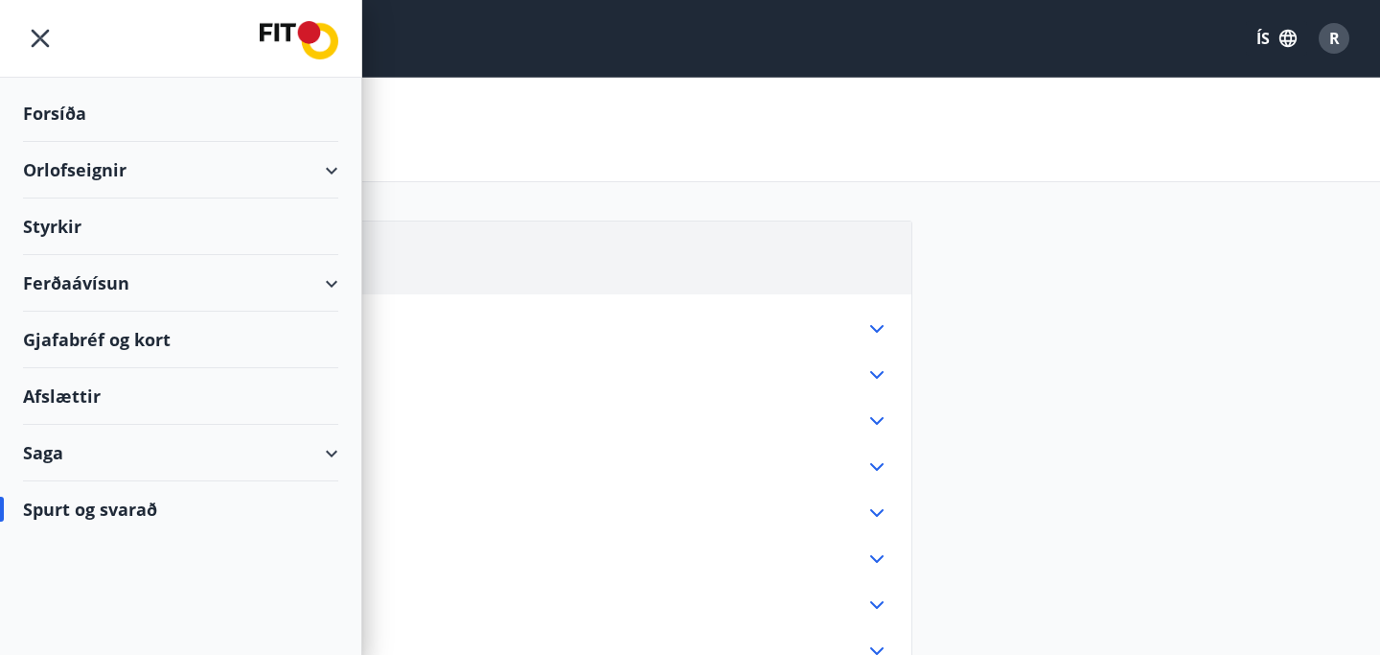
click at [56, 109] on div "Forsíða" at bounding box center [180, 113] width 315 height 57
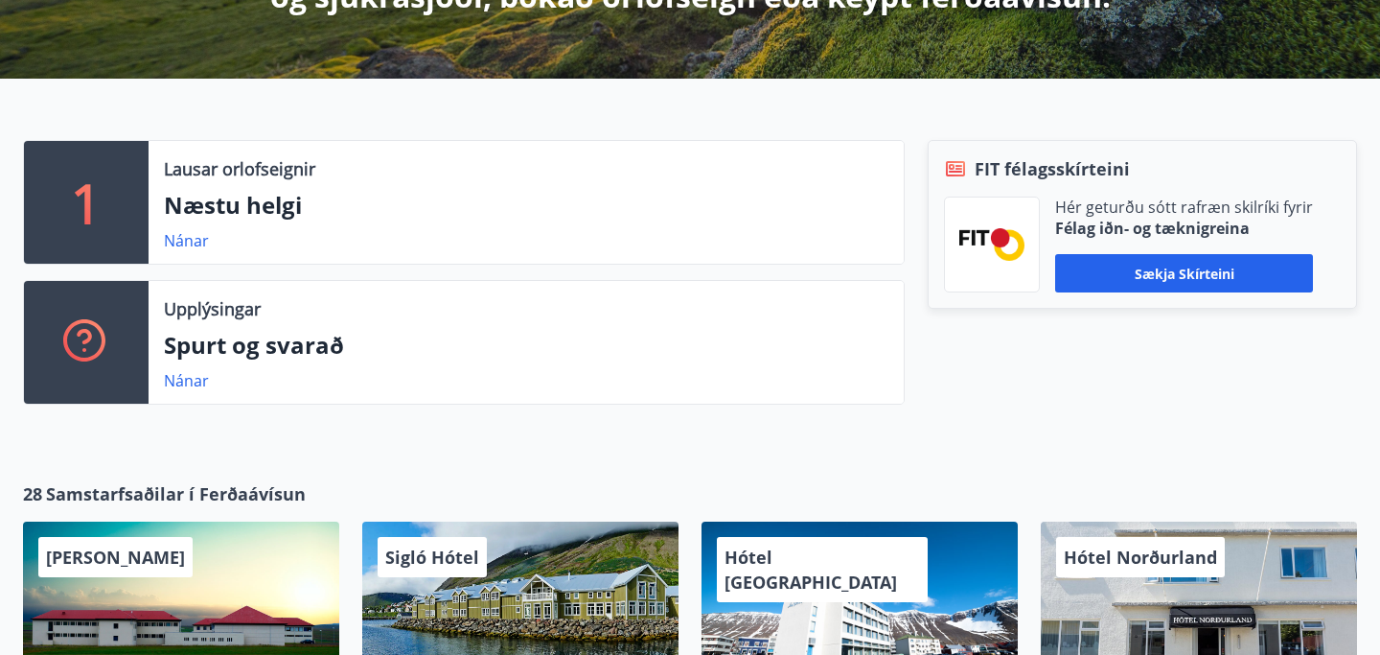
scroll to position [482, 0]
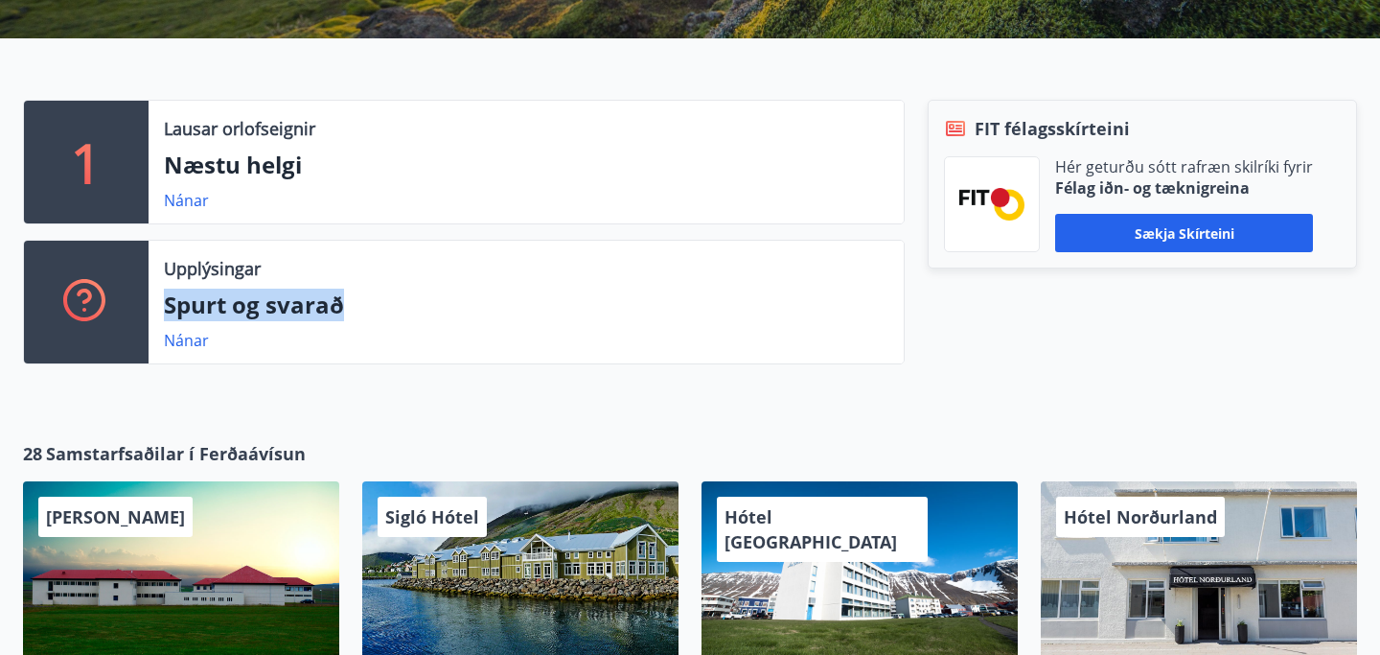
drag, startPoint x: 544, startPoint y: 288, endPoint x: 726, endPoint y: 299, distance: 181.5
click at [726, 299] on div "Upplýsingar Spurt og svarað Nánar" at bounding box center [526, 302] width 755 height 123
click at [1024, 220] on div at bounding box center [992, 204] width 96 height 96
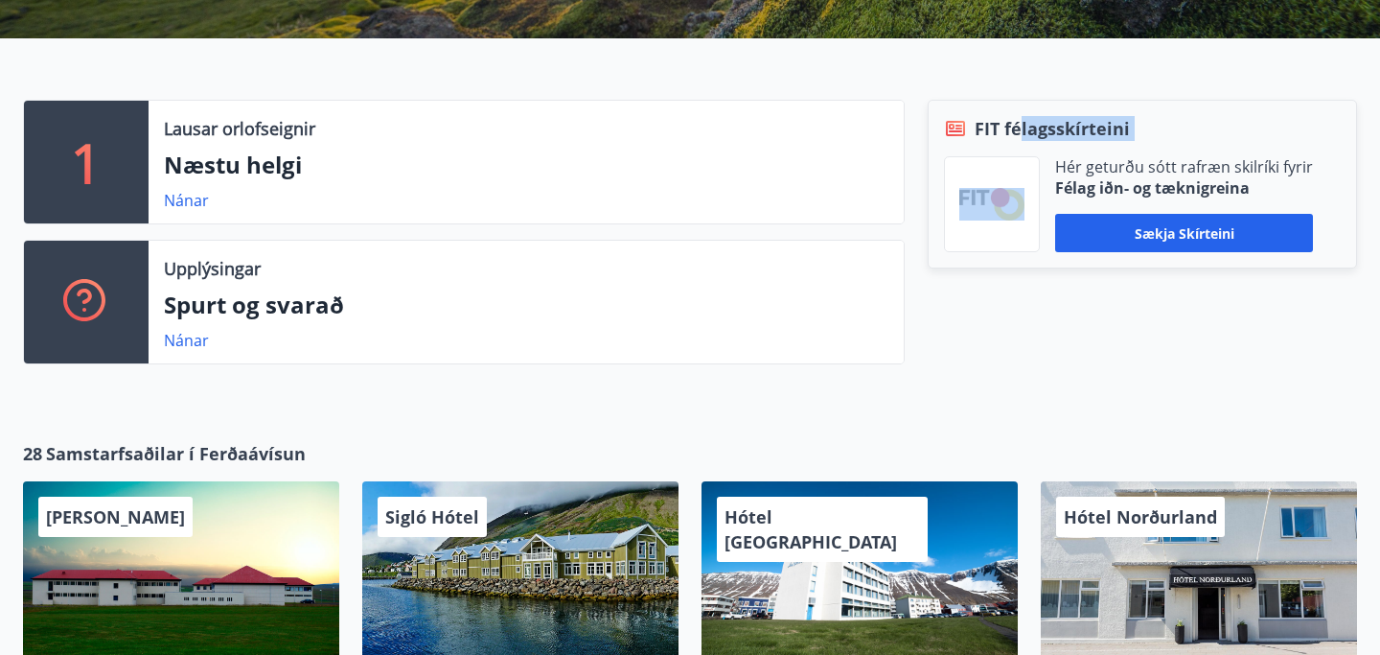
drag, startPoint x: 1018, startPoint y: 126, endPoint x: 991, endPoint y: 205, distance: 84.0
click at [999, 181] on div "FIT félagsskírteini Hér geturðu sótt rafræn skilríki fyrir Félag iðn- og tæknig…" at bounding box center [1142, 184] width 429 height 169
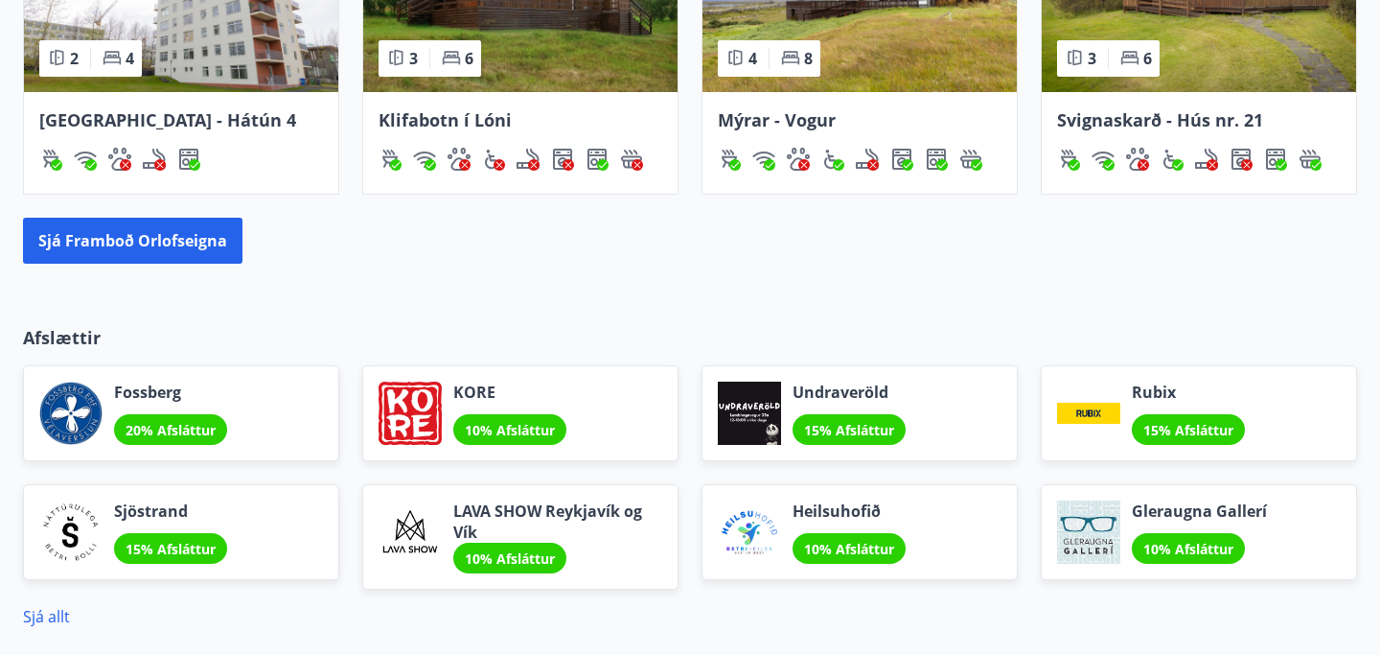
scroll to position [1672, 0]
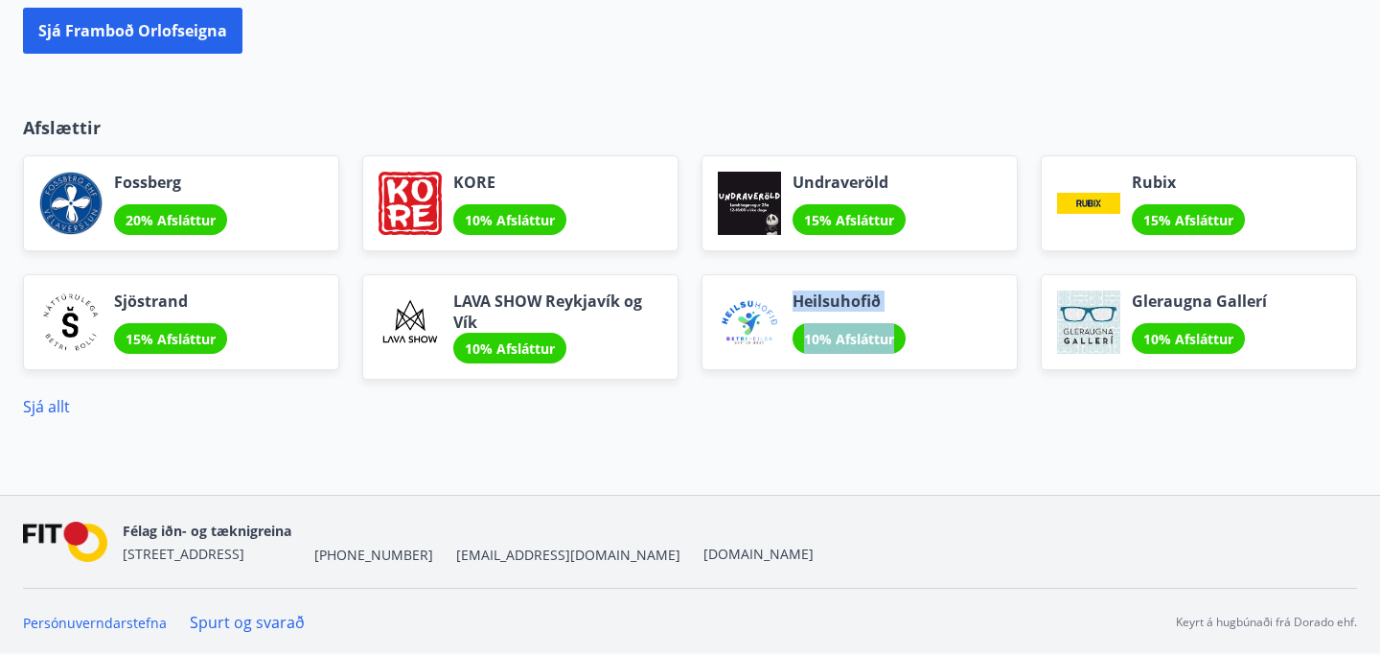
drag, startPoint x: 977, startPoint y: 270, endPoint x: 931, endPoint y: 323, distance: 70.0
click at [931, 322] on div "Heilsuhofið 10% Afsláttur" at bounding box center [860, 322] width 316 height 96
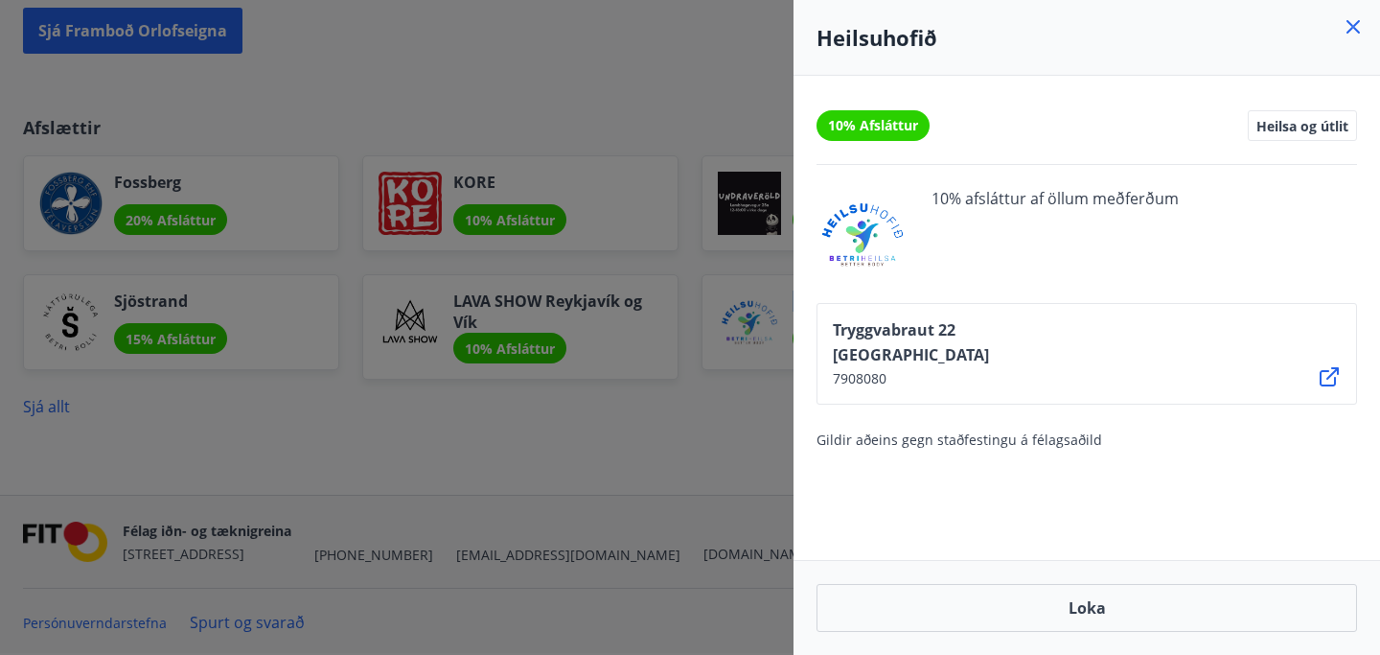
click at [704, 440] on div at bounding box center [690, 327] width 1380 height 655
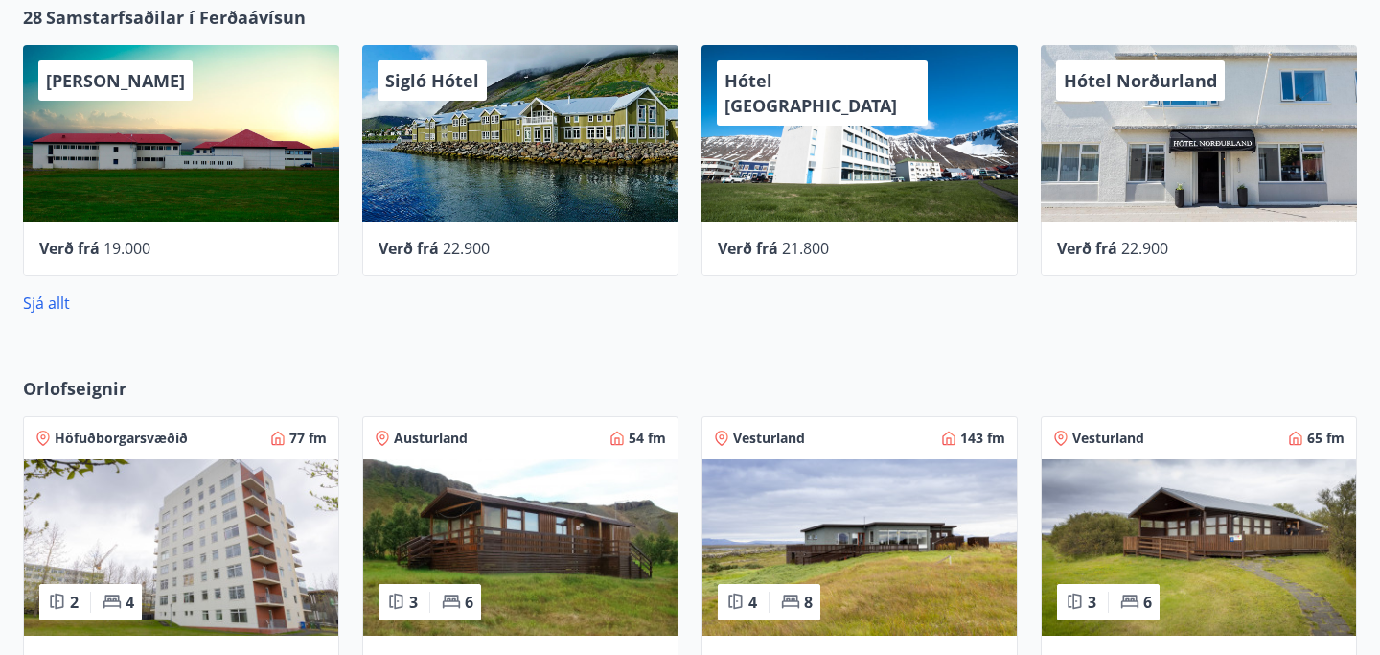
scroll to position [0, 0]
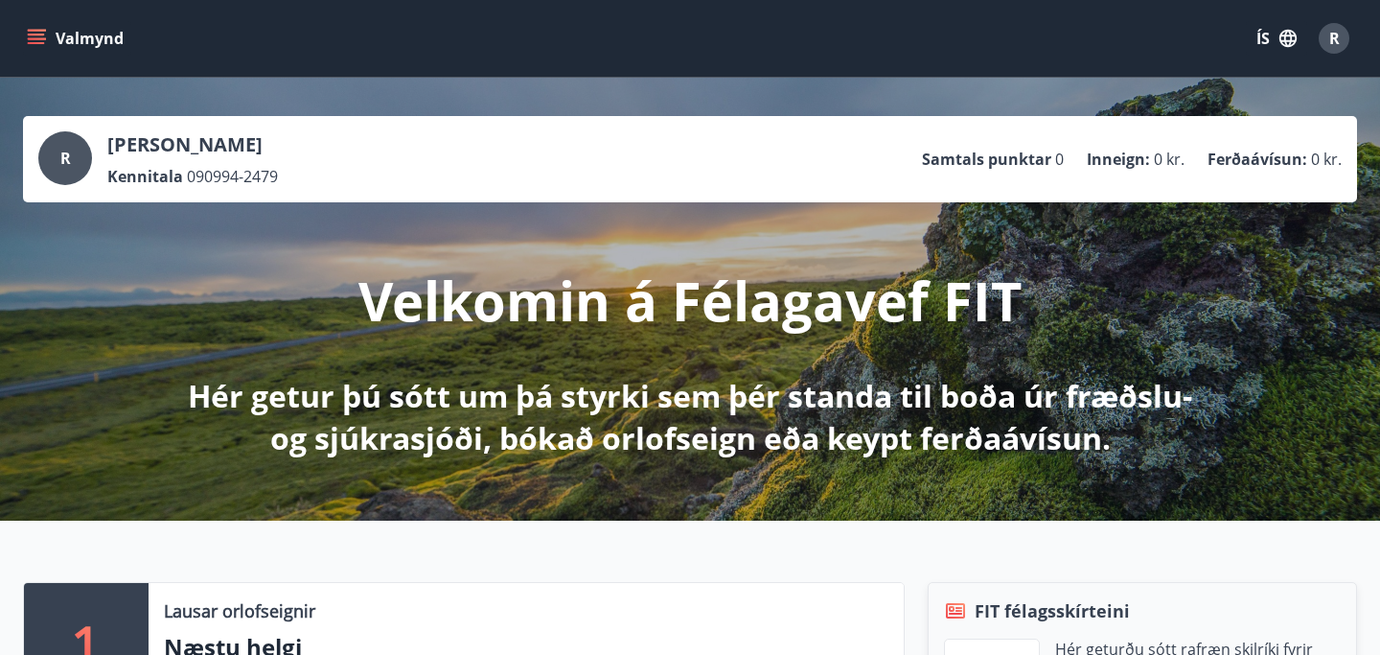
click at [1334, 39] on span "R" at bounding box center [1334, 38] width 11 height 21
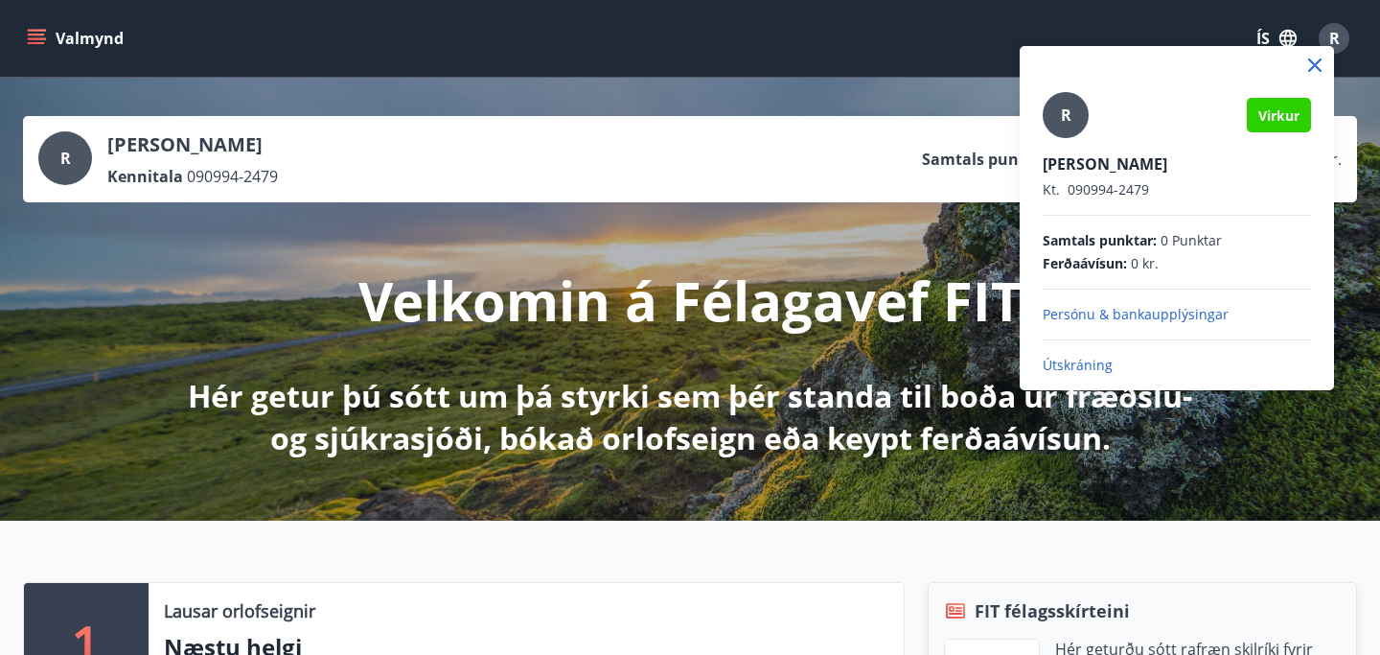
click at [728, 87] on div at bounding box center [690, 327] width 1380 height 655
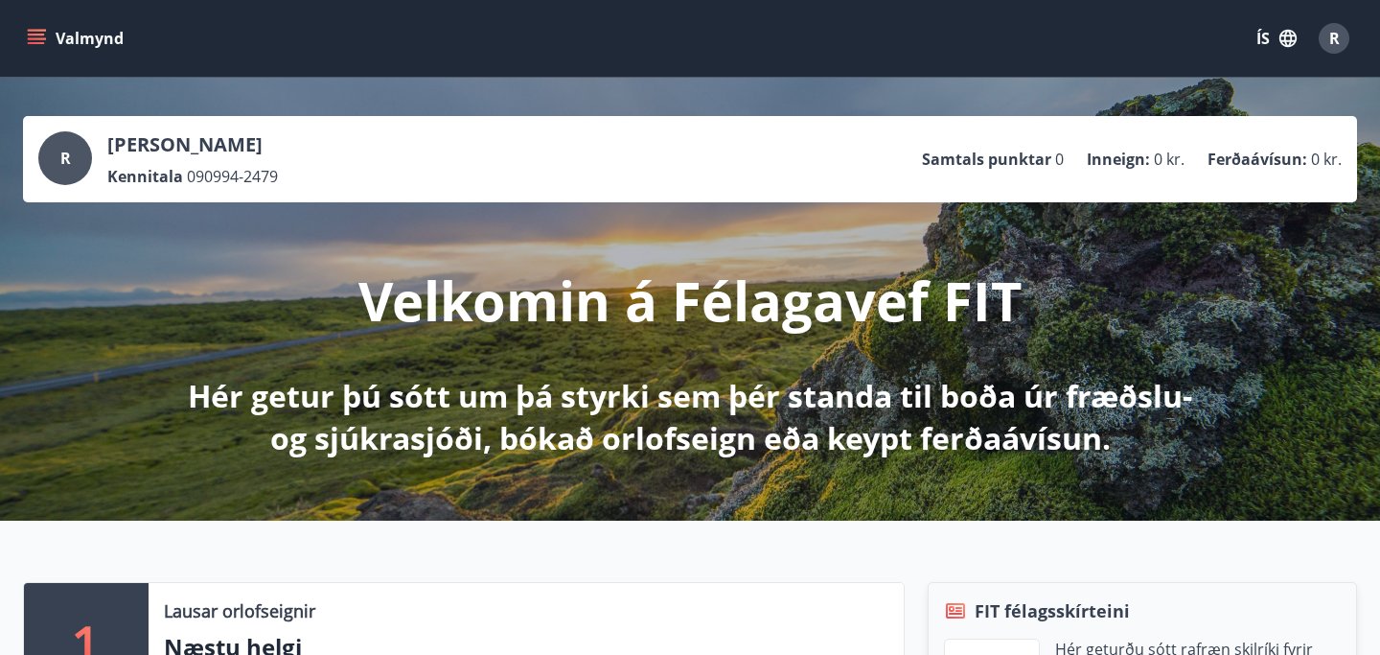
click at [12, 36] on div "Valmynd ÍS R" at bounding box center [690, 38] width 1380 height 77
click at [89, 29] on button "Valmynd" at bounding box center [77, 38] width 108 height 35
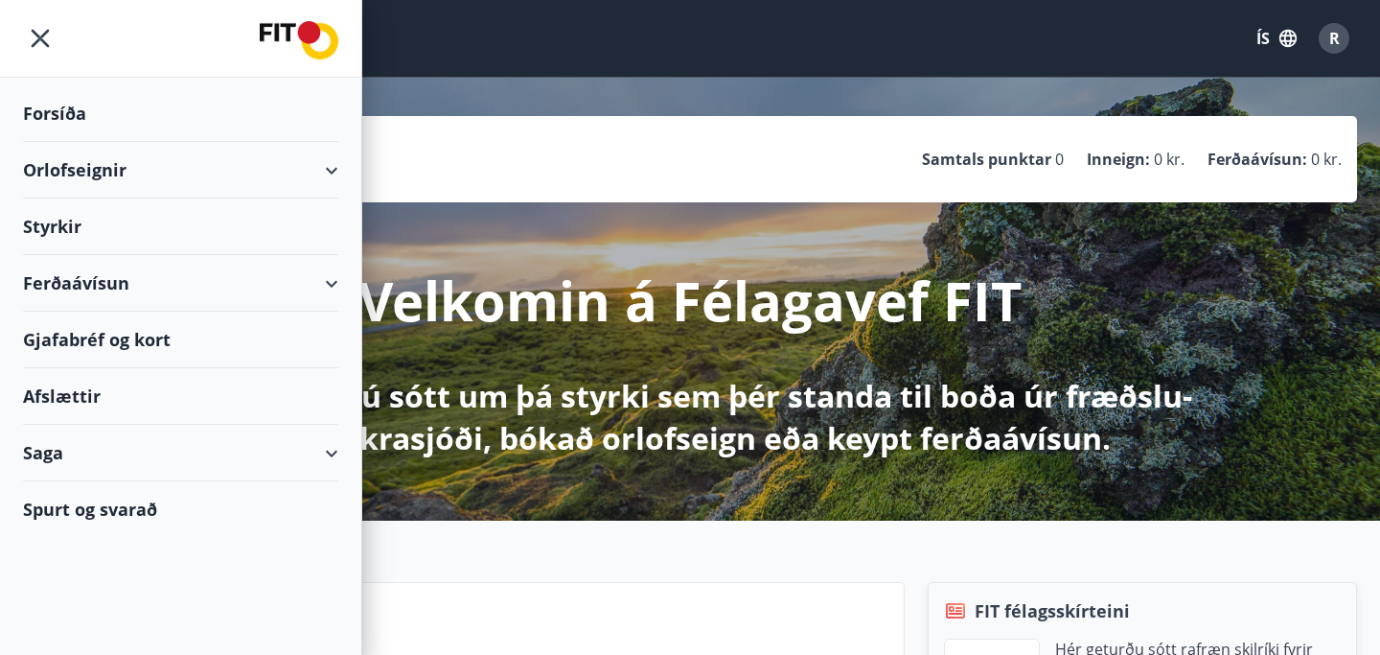
click at [178, 457] on div "Saga" at bounding box center [180, 453] width 315 height 57
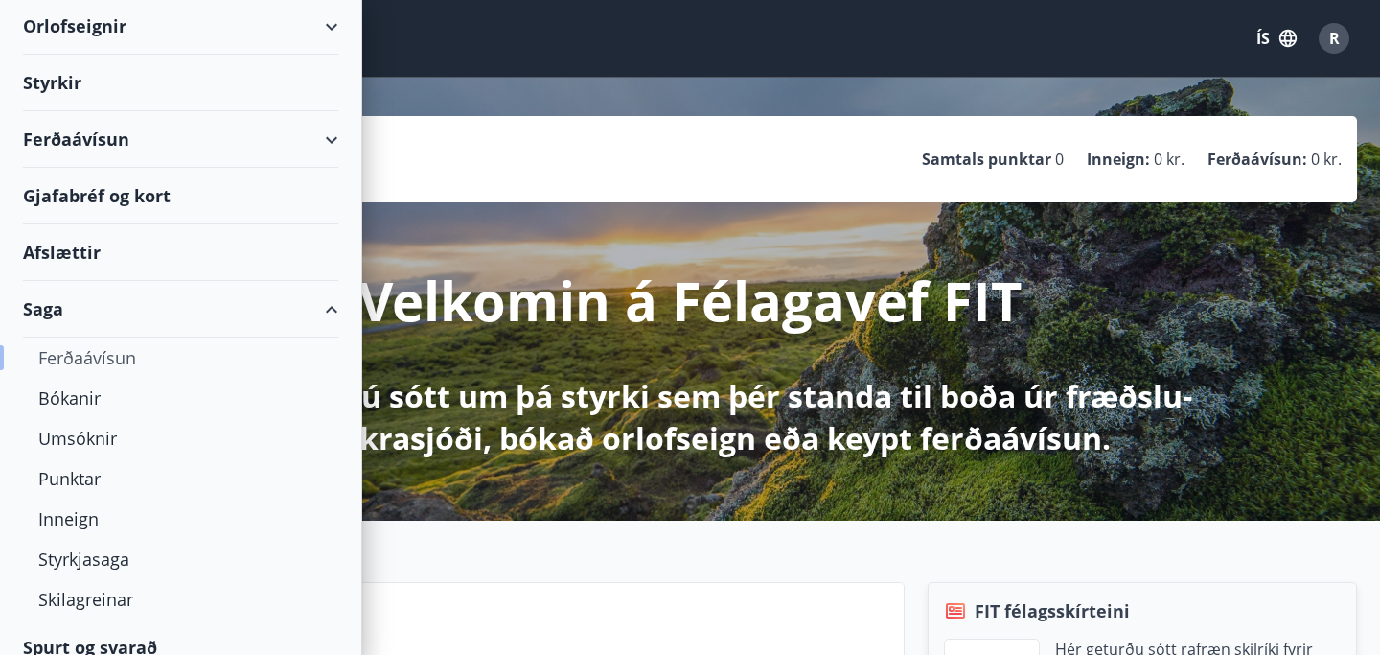
scroll to position [145, 0]
click at [102, 346] on div "Ferðaávísun" at bounding box center [180, 356] width 285 height 40
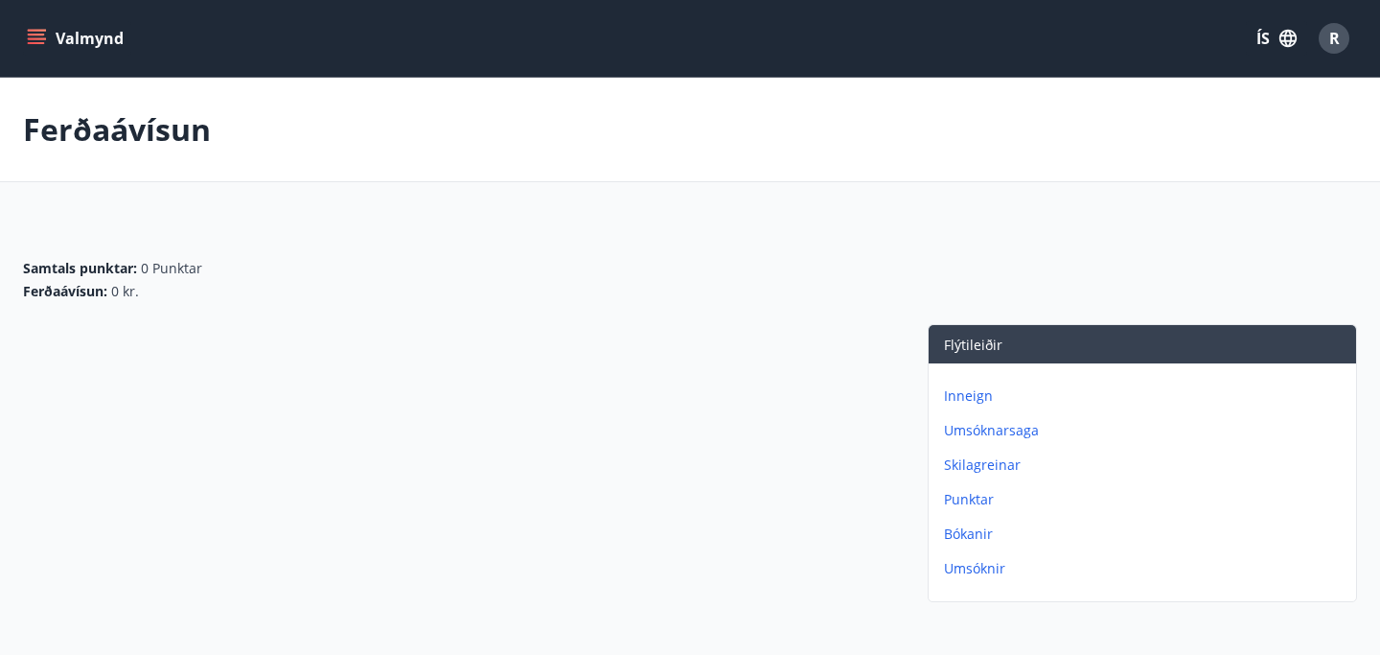
click at [959, 400] on p "Inneign" at bounding box center [1146, 395] width 404 height 19
click at [970, 426] on p "Skilagreinar" at bounding box center [1146, 430] width 404 height 19
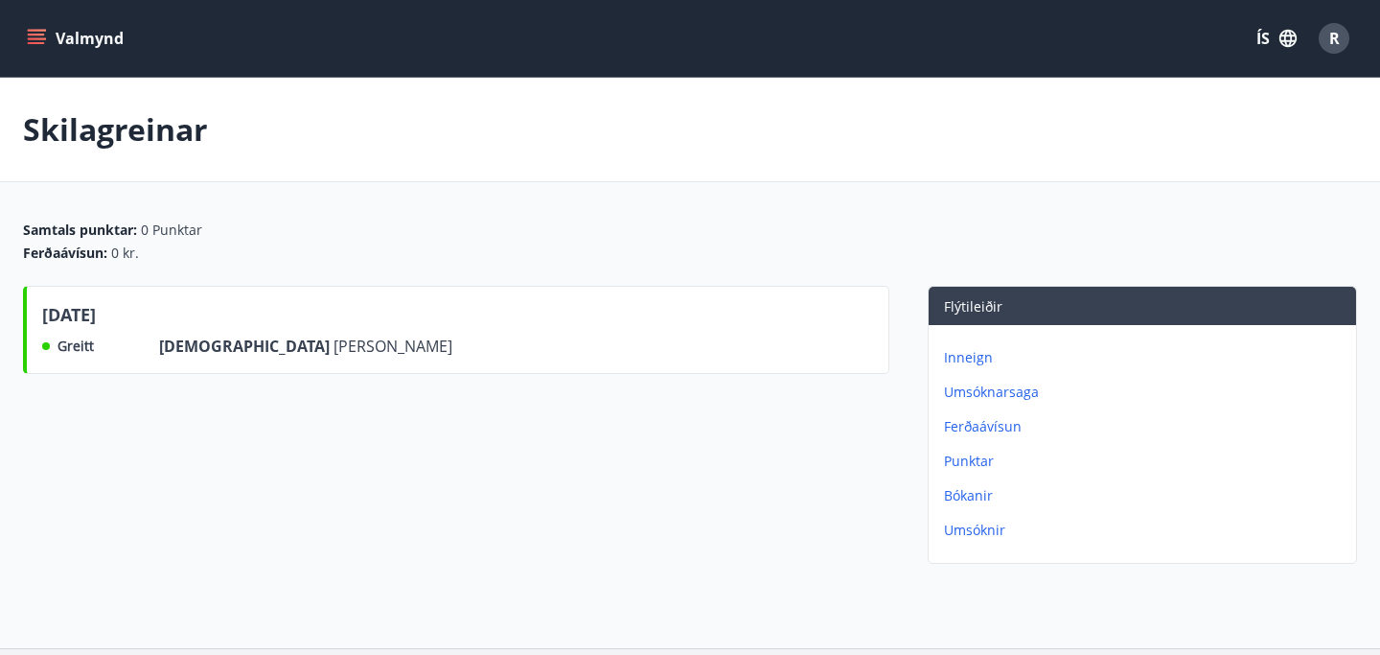
click at [959, 461] on p "Punktar" at bounding box center [1146, 460] width 404 height 19
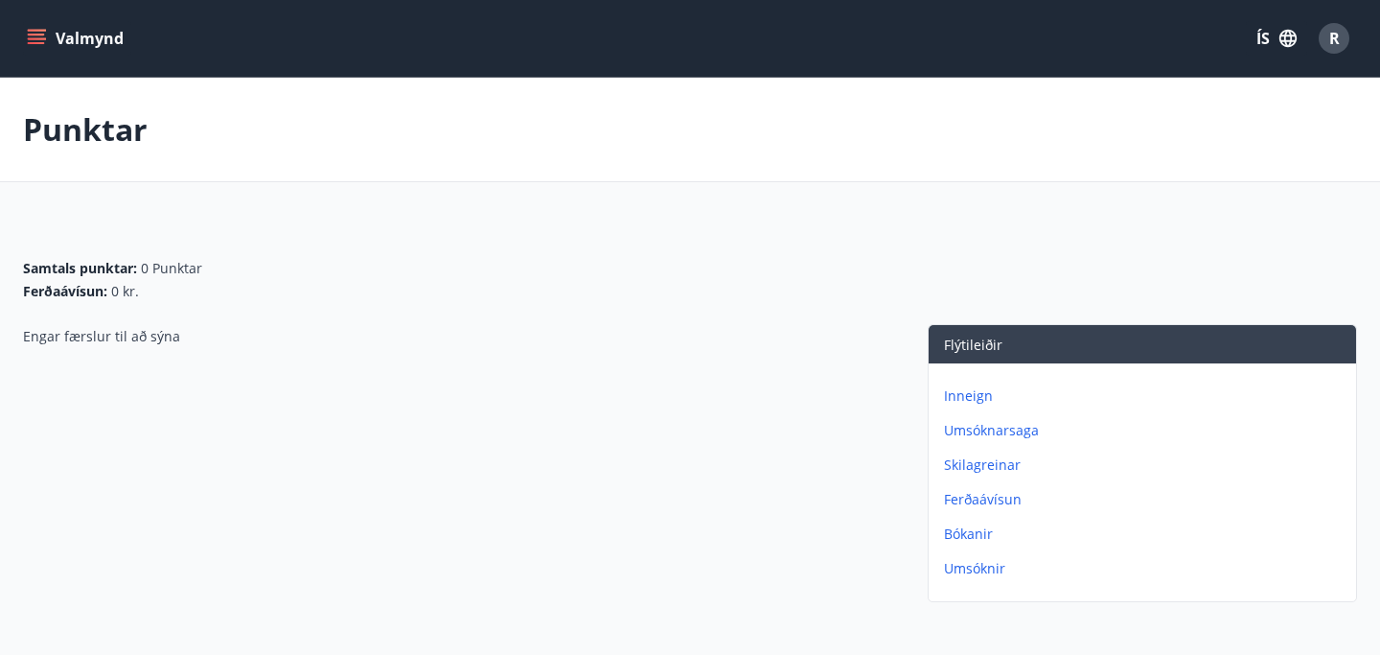
click at [967, 500] on p "Ferðaávísun" at bounding box center [1146, 499] width 404 height 19
click at [969, 529] on p "Bókanir" at bounding box center [1146, 533] width 404 height 19
click at [972, 570] on p "Umsóknir" at bounding box center [1146, 568] width 404 height 19
click at [95, 40] on button "Valmynd" at bounding box center [77, 38] width 108 height 35
